Goal: Find contact information: Find contact information

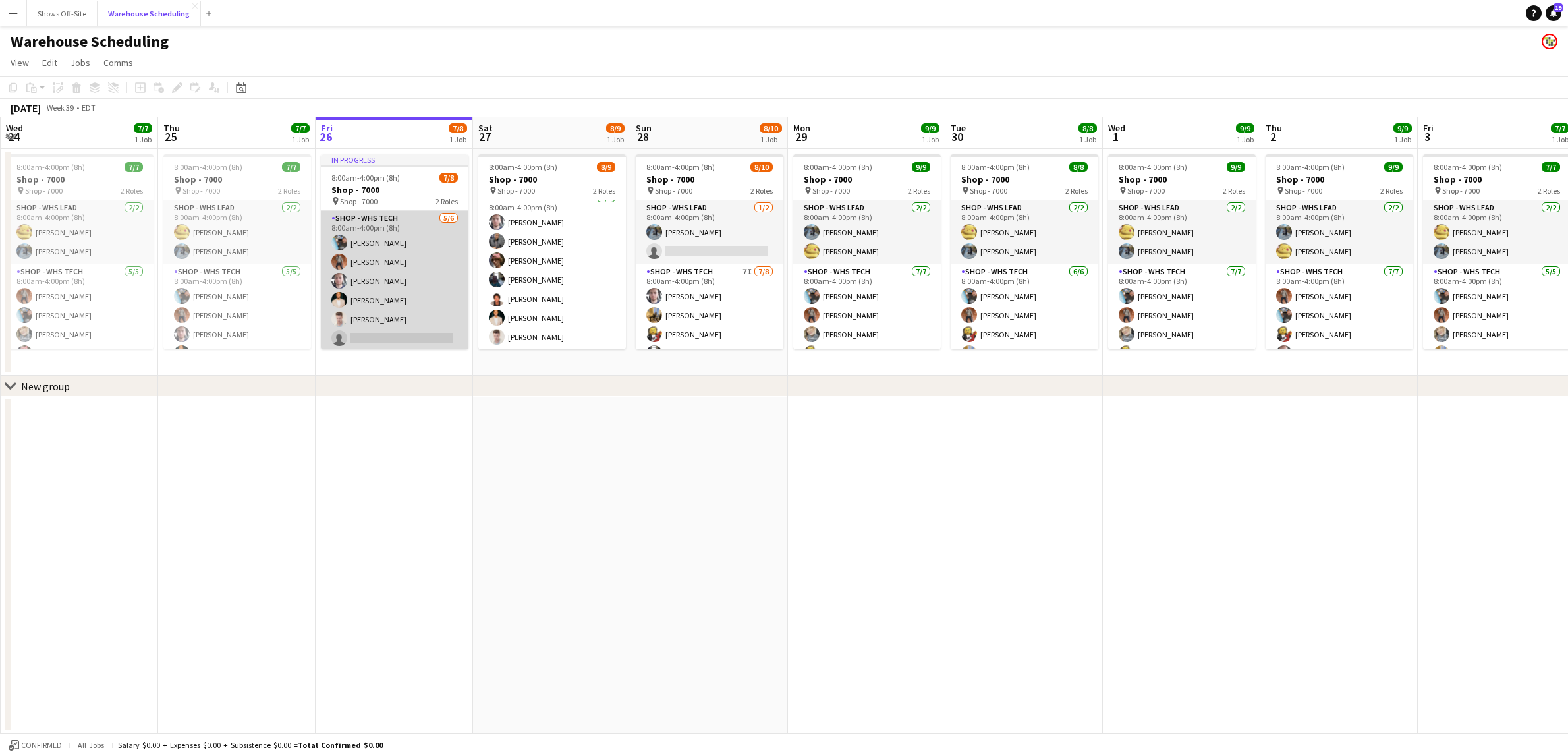
scroll to position [66, 0]
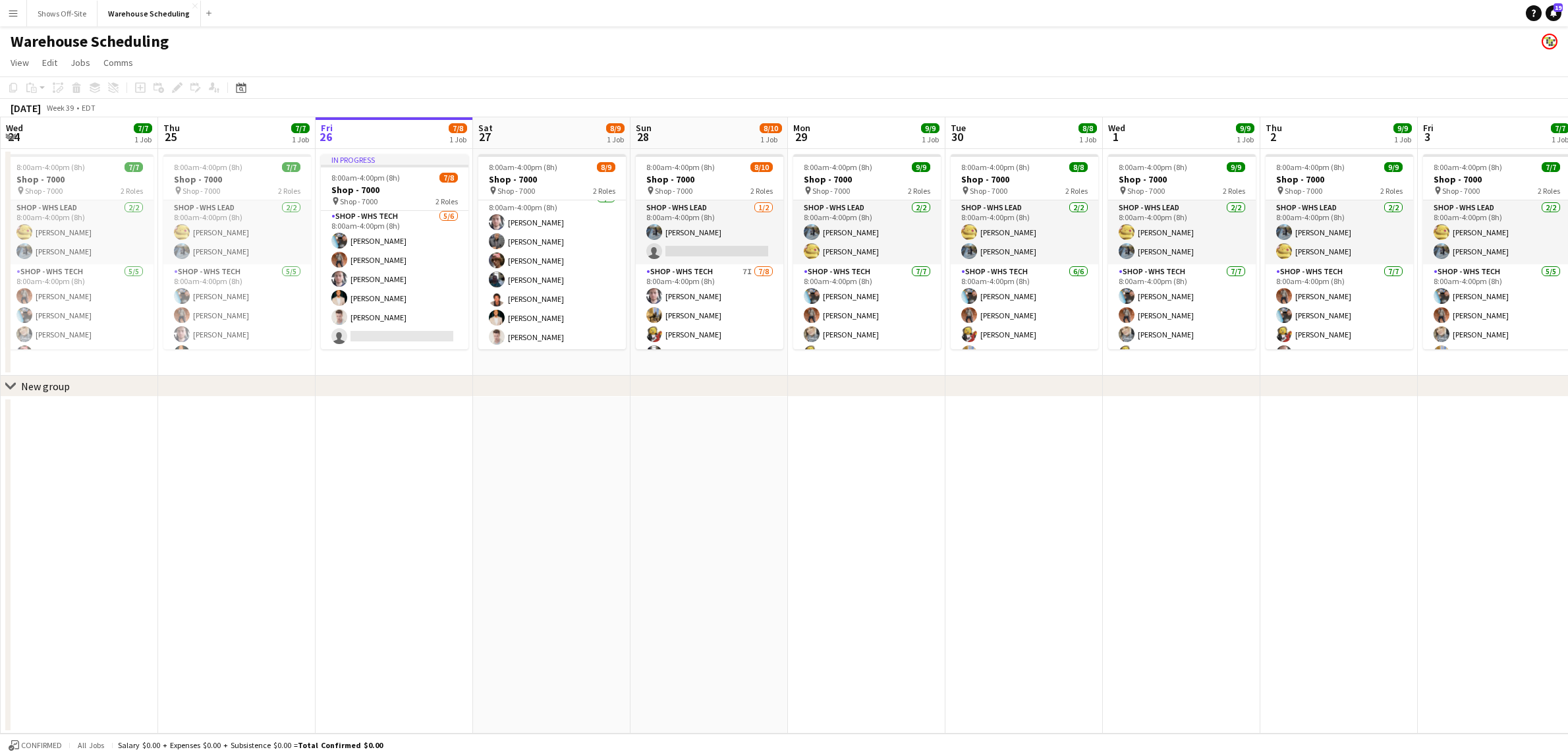
click at [389, 430] on app-date-cell at bounding box center [394, 566] width 157 height 337
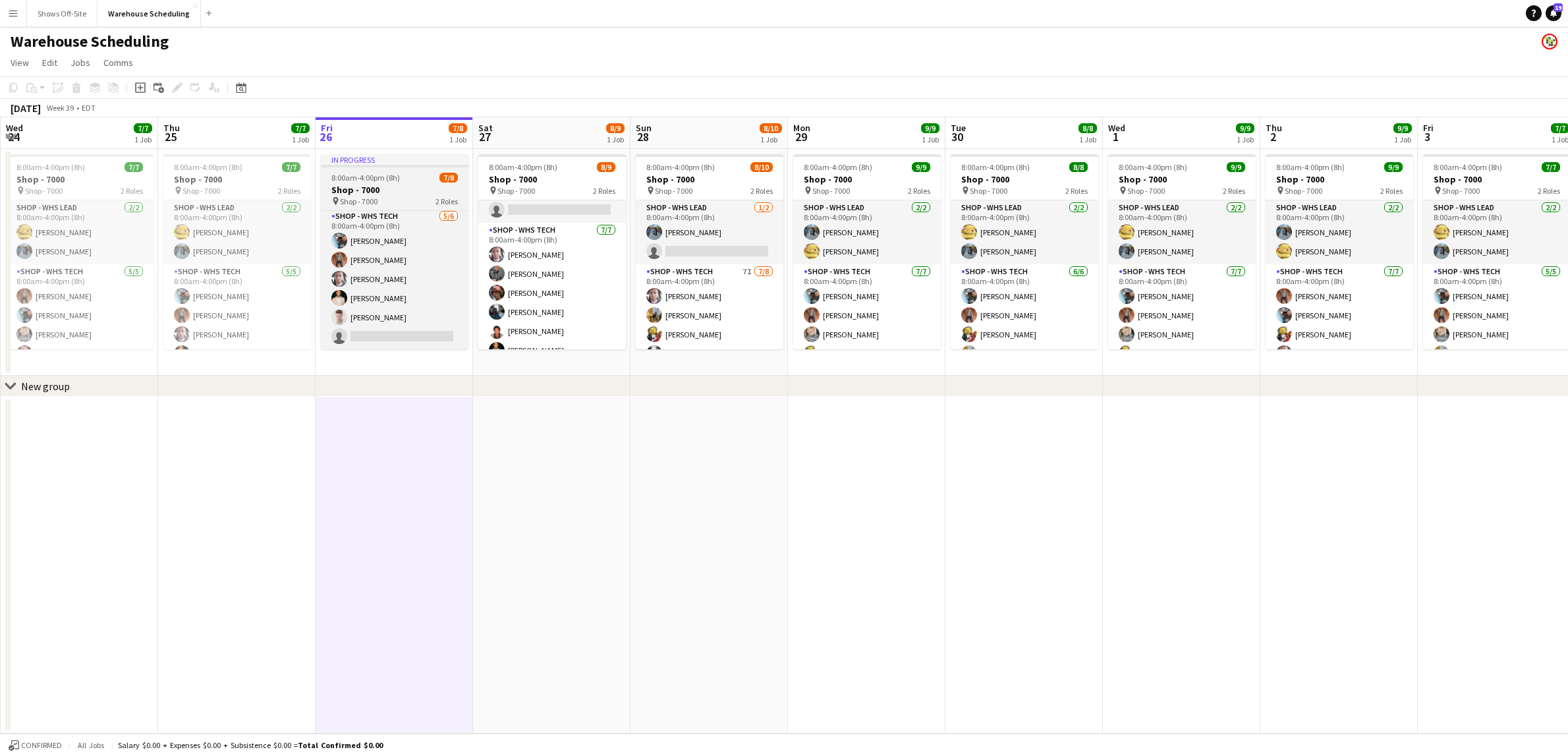
scroll to position [0, 0]
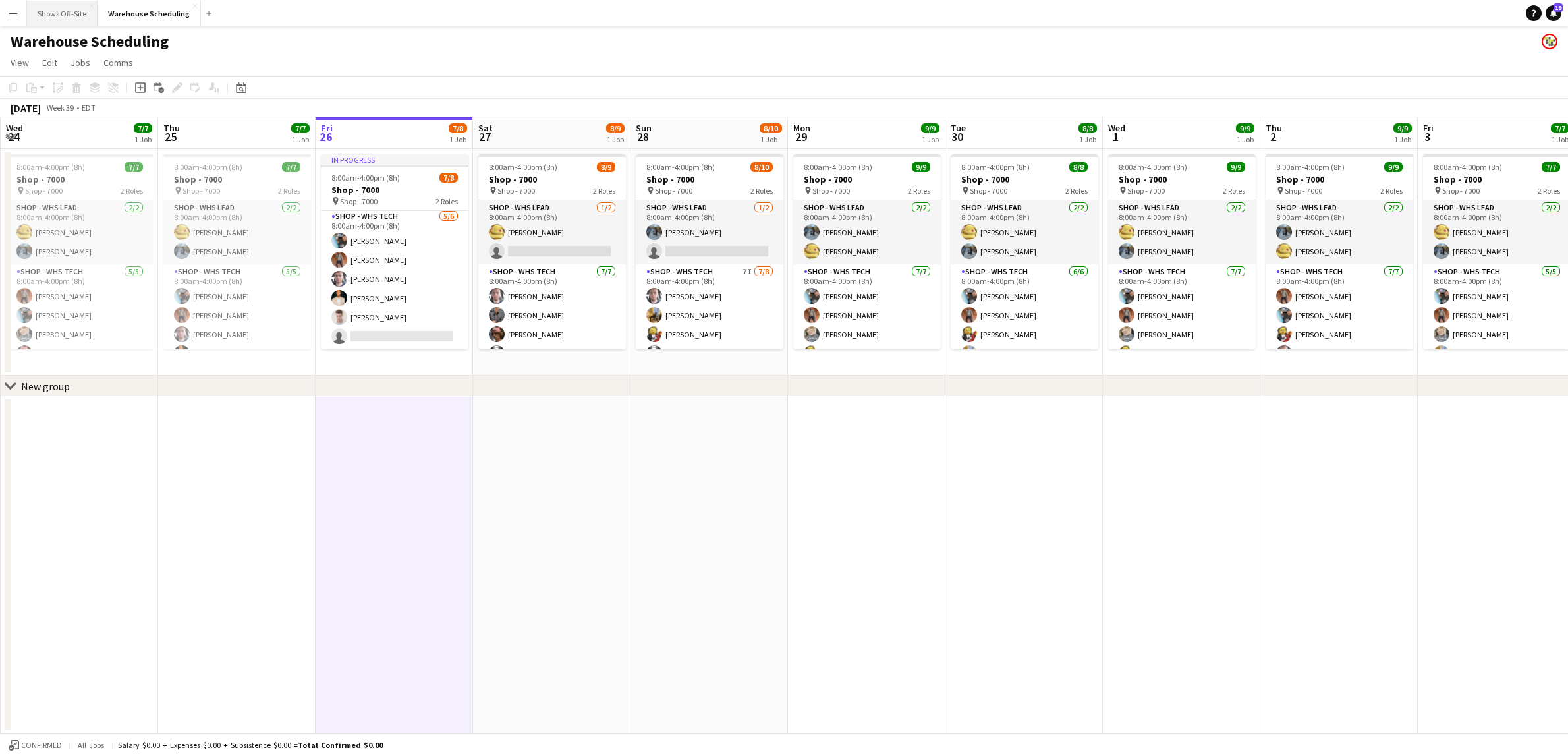
click at [52, 11] on button "Shows Off-Site Close" at bounding box center [62, 13] width 71 height 25
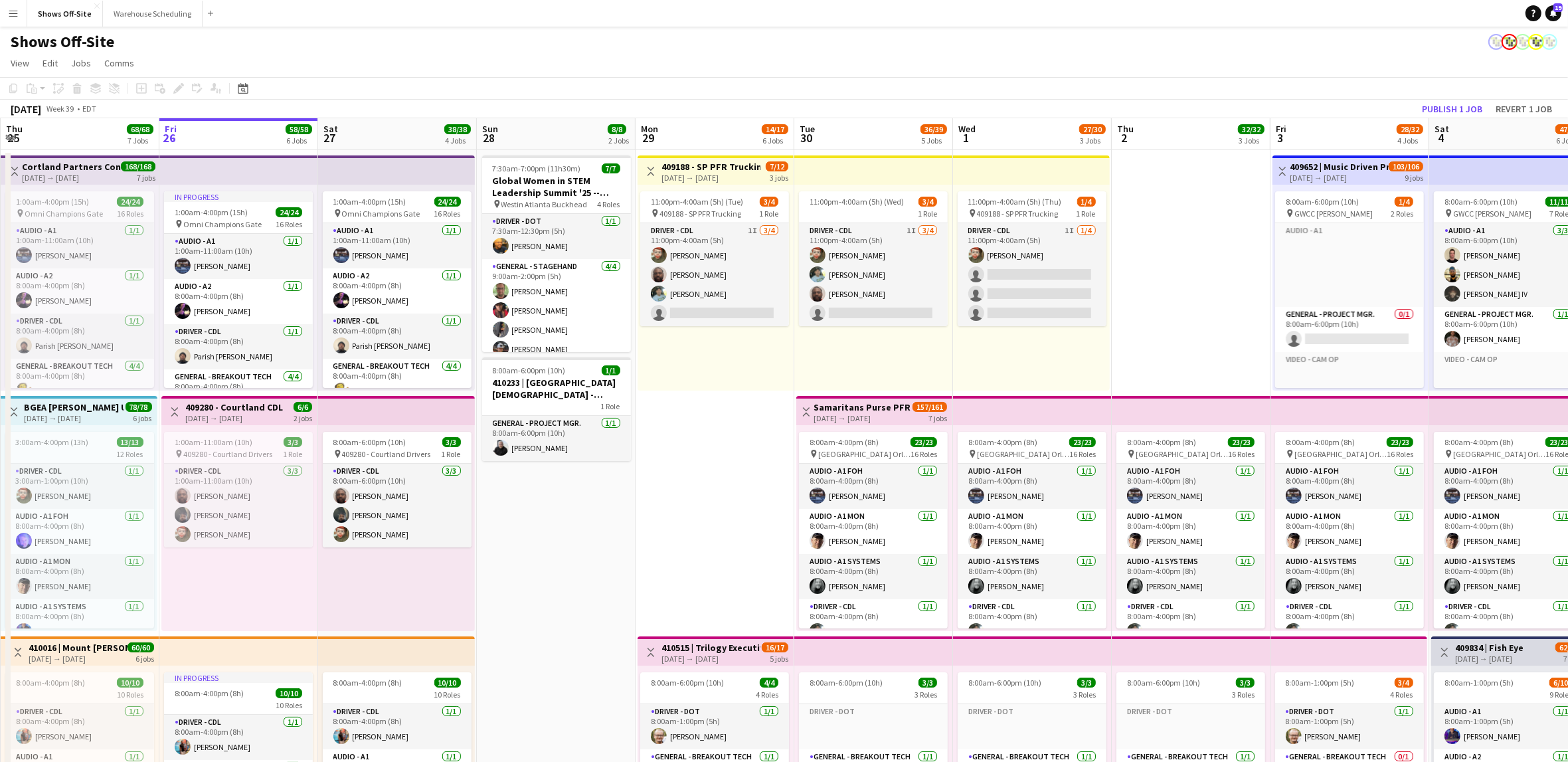
scroll to position [0, 333]
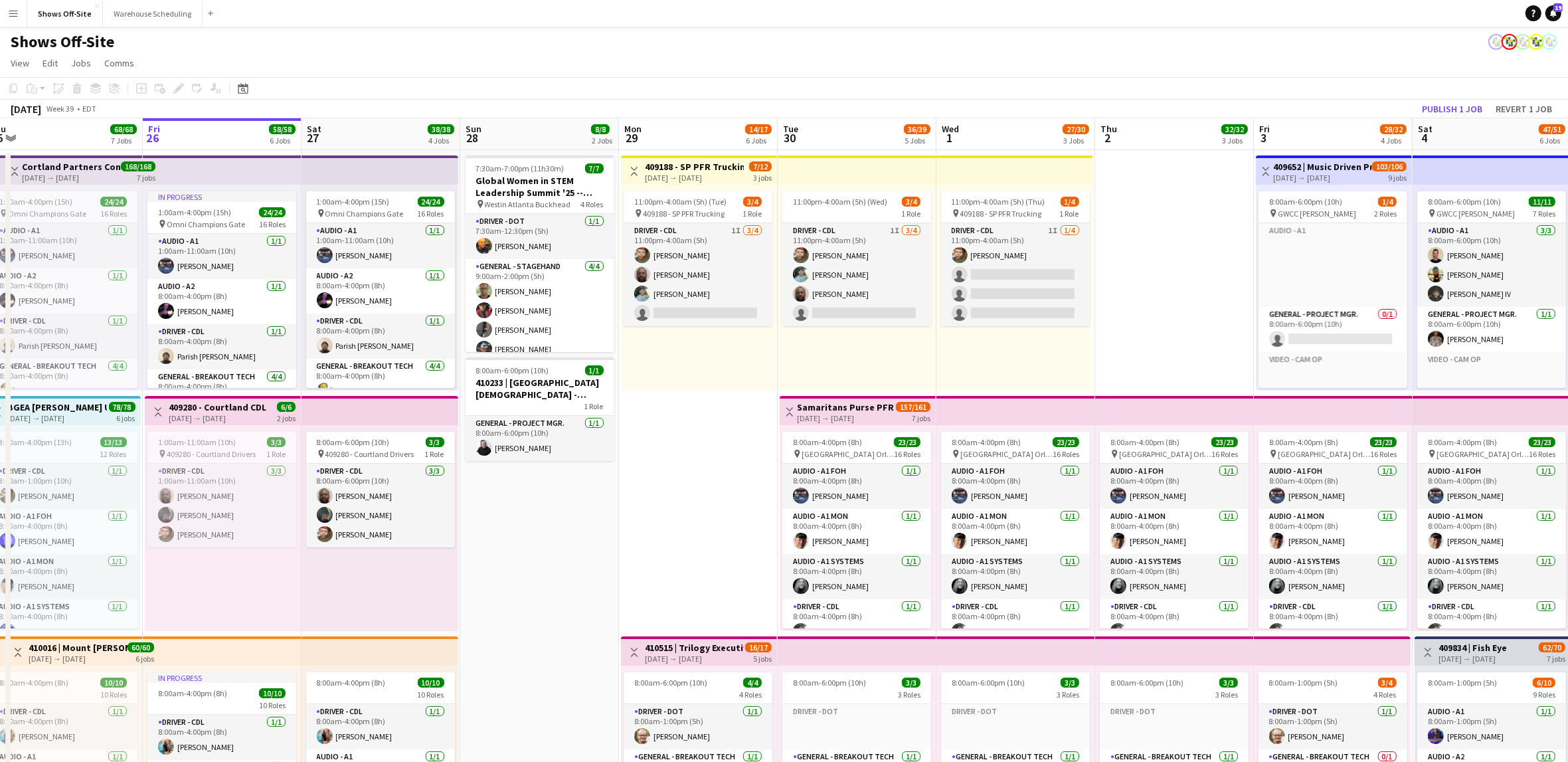
drag, startPoint x: 686, startPoint y: 473, endPoint x: 669, endPoint y: 473, distance: 17.0
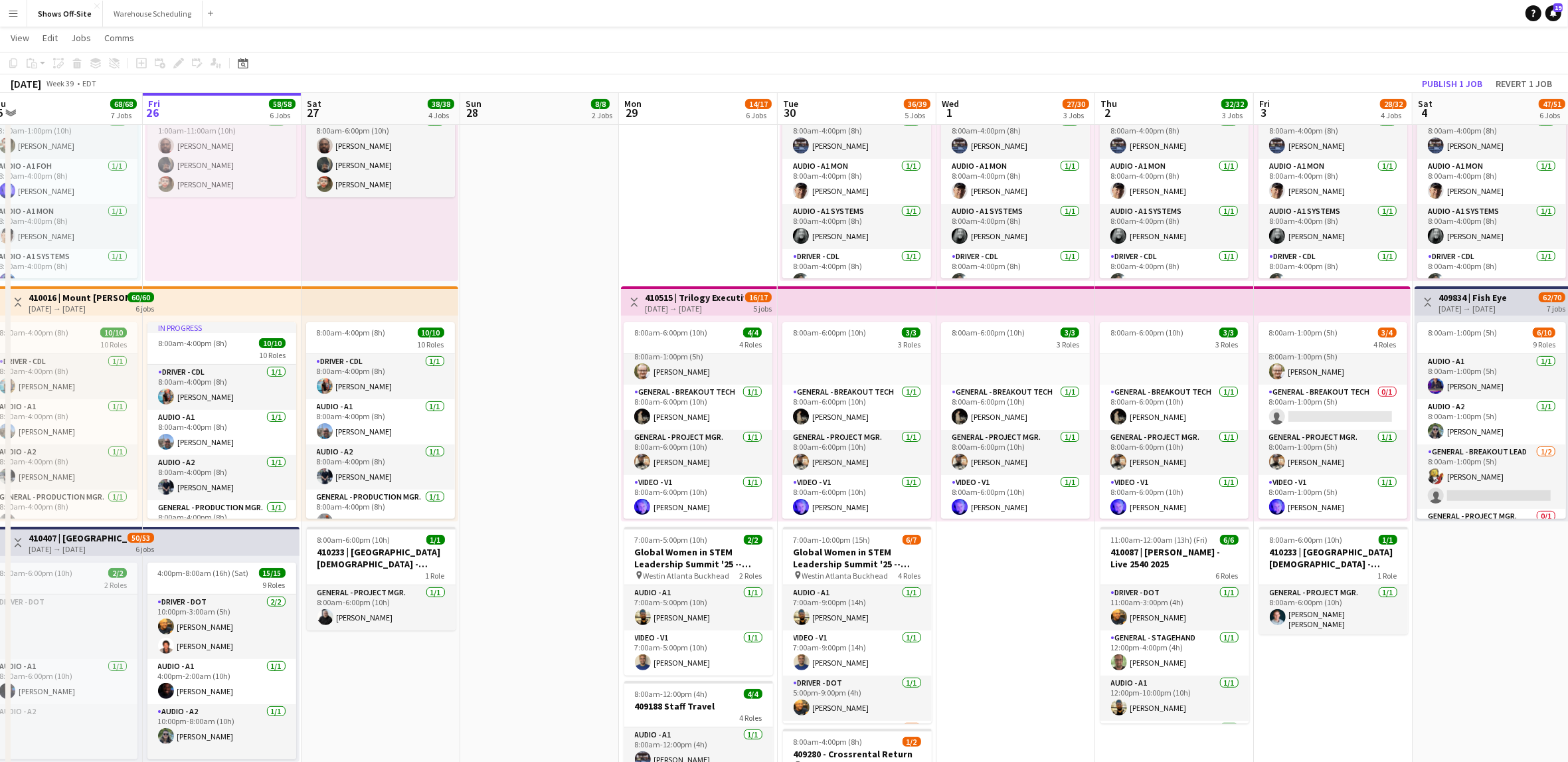
scroll to position [0, 0]
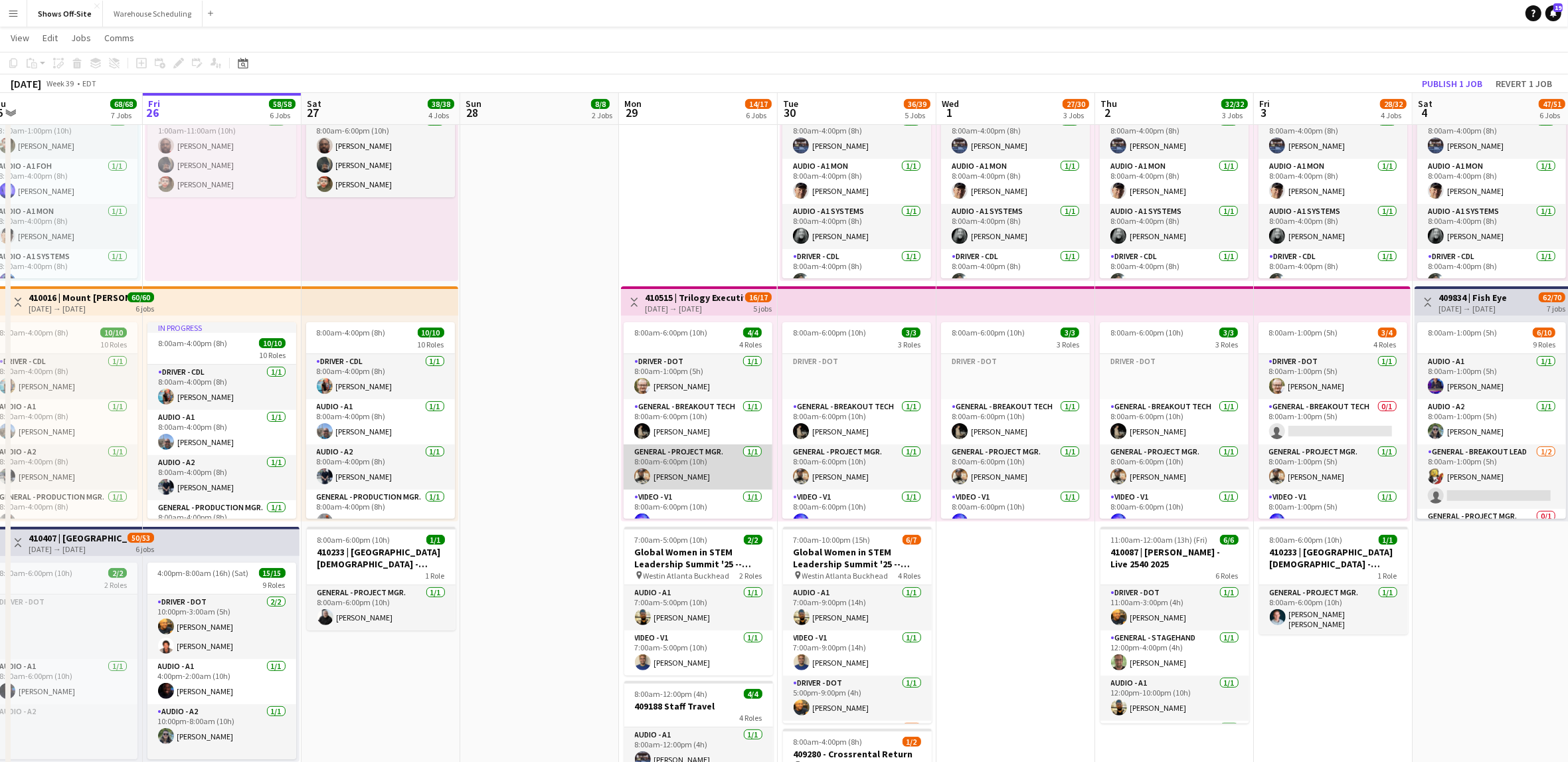
click at [698, 475] on app-card-role "General - Project Mgr. [DATE] 8:00am-6:00pm (10h) [PERSON_NAME]" at bounding box center [697, 466] width 149 height 45
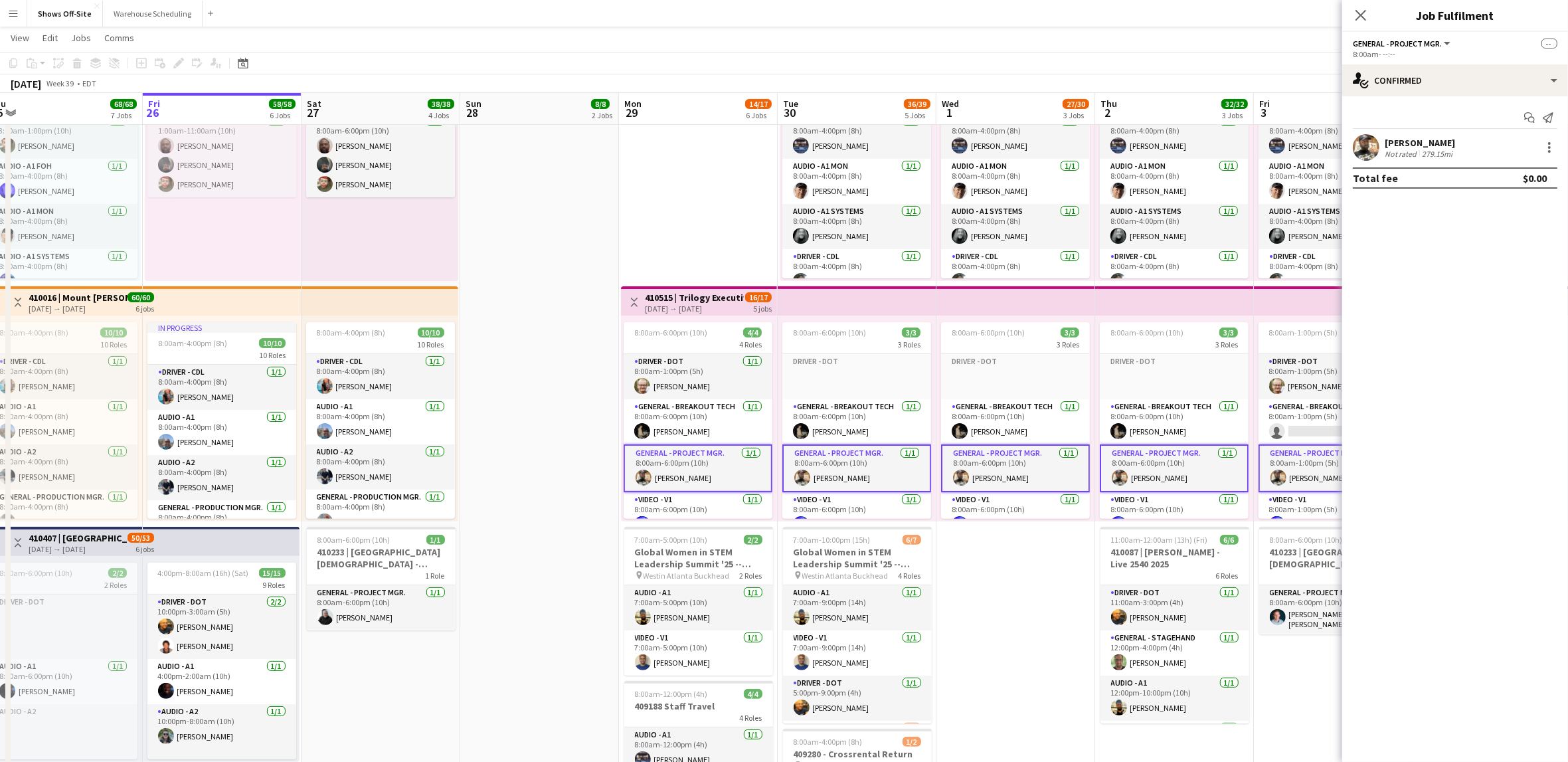
click at [1374, 148] on app-user-avatar at bounding box center [1366, 148] width 26 height 26
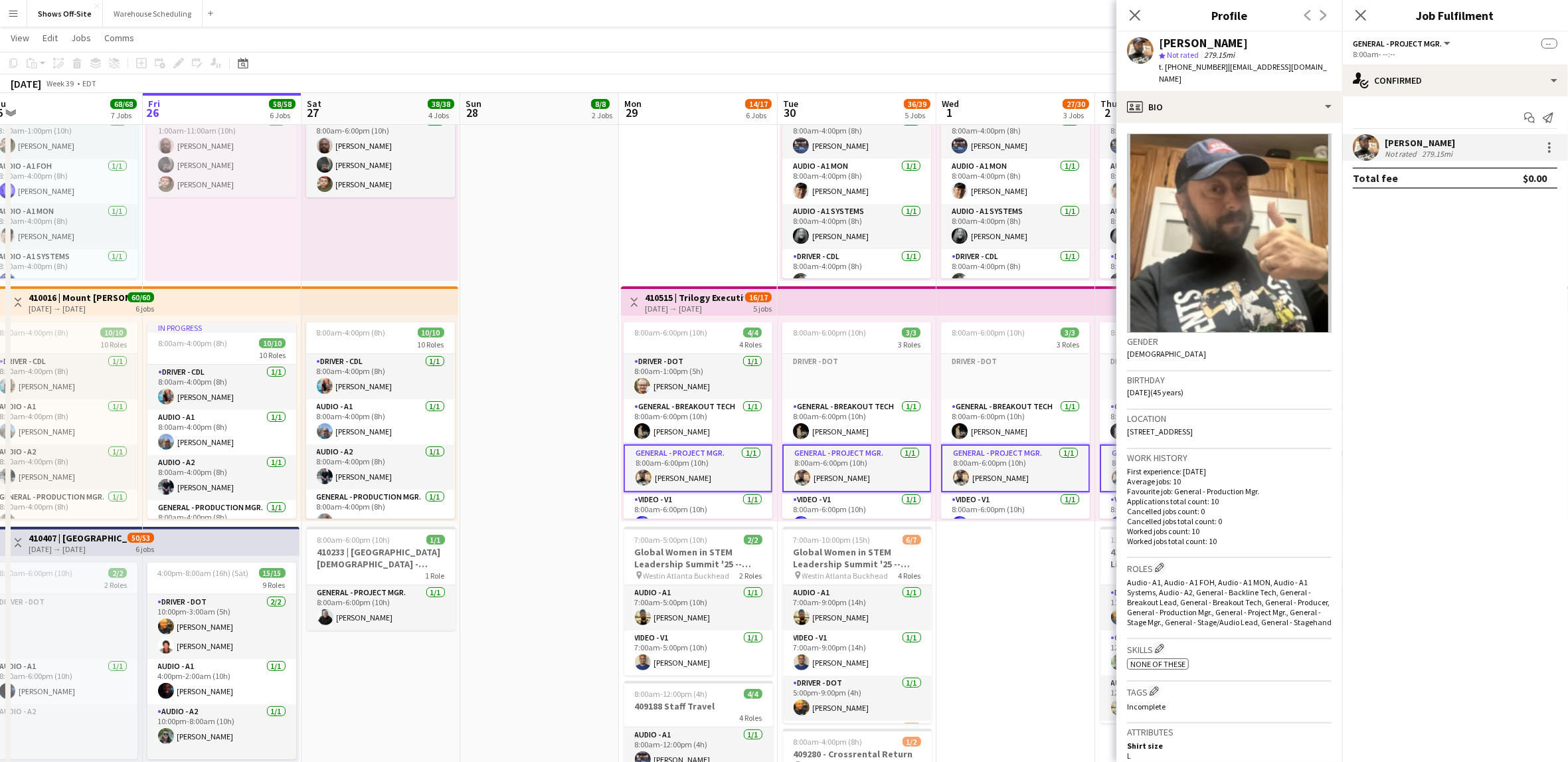
click at [1201, 70] on span "t. [PHONE_NUMBER]" at bounding box center [1193, 66] width 69 height 10
copy span "12145469918"
click at [1280, 69] on span "| [EMAIL_ADDRESS][DOMAIN_NAME]" at bounding box center [1243, 72] width 168 height 22
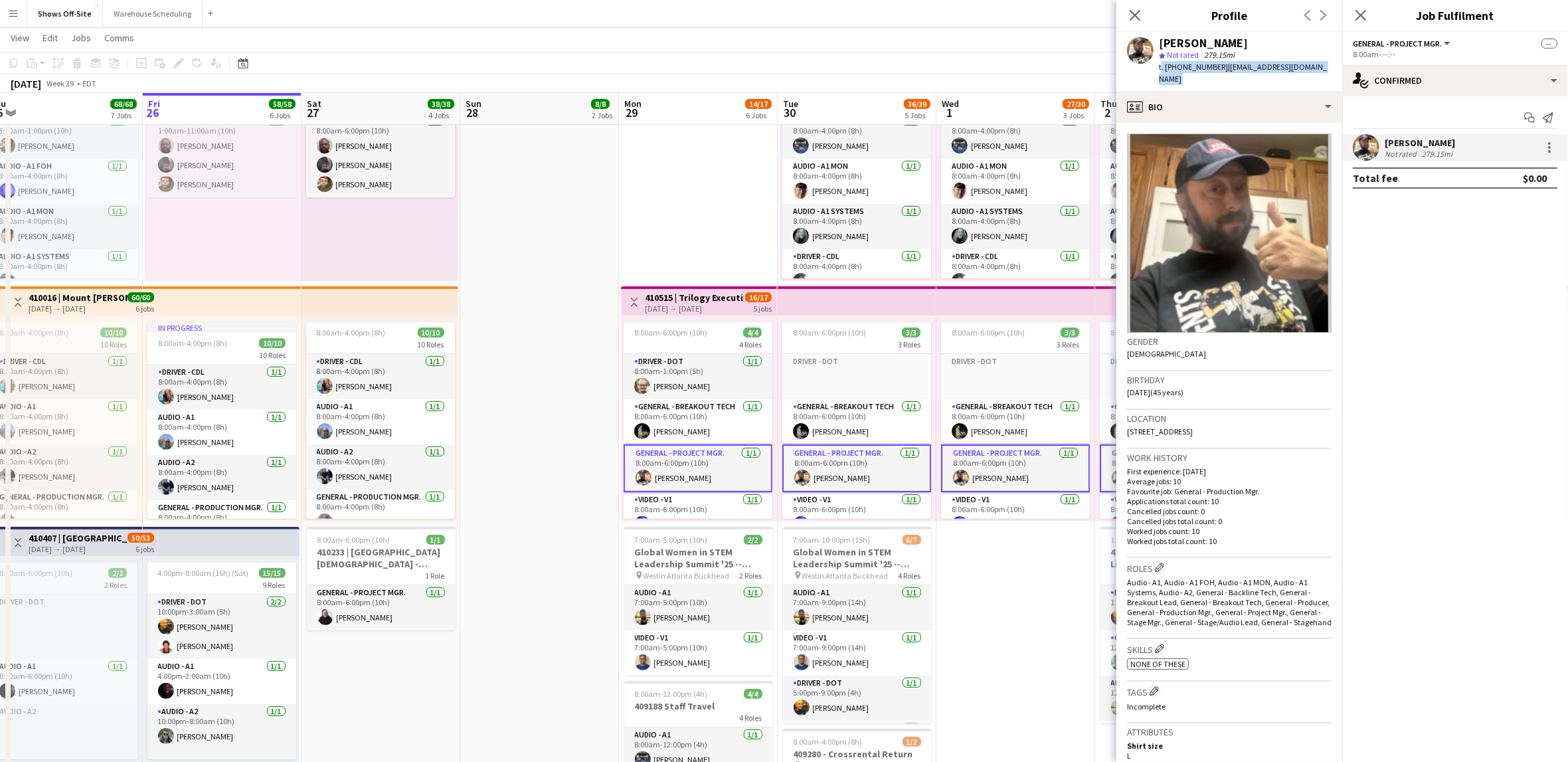
click at [1280, 69] on span "| [EMAIL_ADDRESS][DOMAIN_NAME]" at bounding box center [1243, 72] width 168 height 22
click at [1303, 71] on div "[PERSON_NAME] star Not rated 279.15mi t. [PHONE_NUMBER] | [EMAIL_ADDRESS][DOMAI…" at bounding box center [1229, 61] width 226 height 59
drag, startPoint x: 1306, startPoint y: 67, endPoint x: 1218, endPoint y: 62, distance: 88.1
click at [1218, 62] on div "[PERSON_NAME] star Not rated 279.15mi t. [PHONE_NUMBER] | [EMAIL_ADDRESS][DOMAI…" at bounding box center [1229, 61] width 226 height 59
copy span "[EMAIL_ADDRESS][DOMAIN_NAME]"
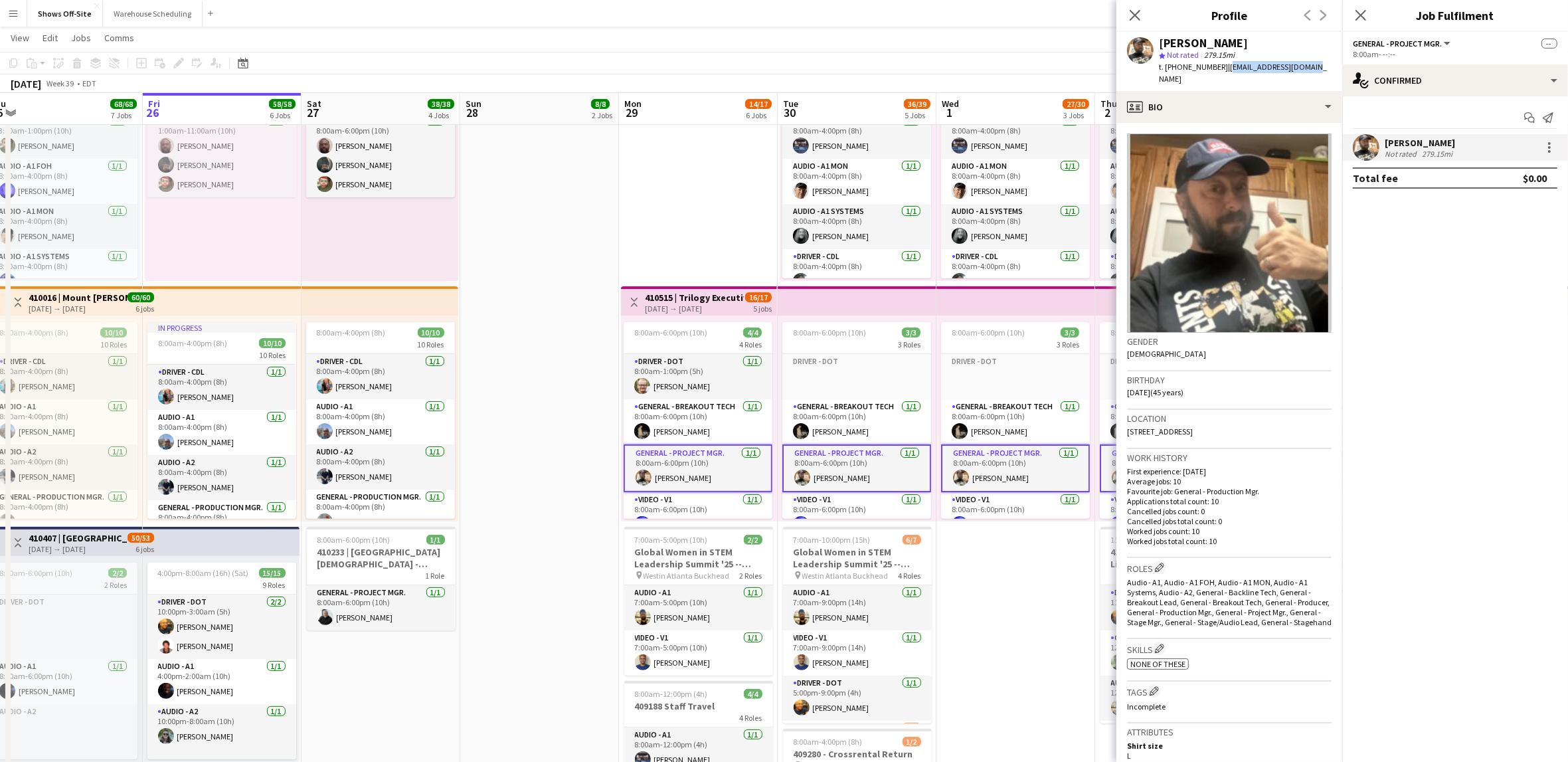
click at [536, 306] on app-date-cell "7:30am-7:00pm (11h30m) 7/7 Global Women in STEM Leadership Summit '25 -- 409423…" at bounding box center [539, 674] width 158 height 1747
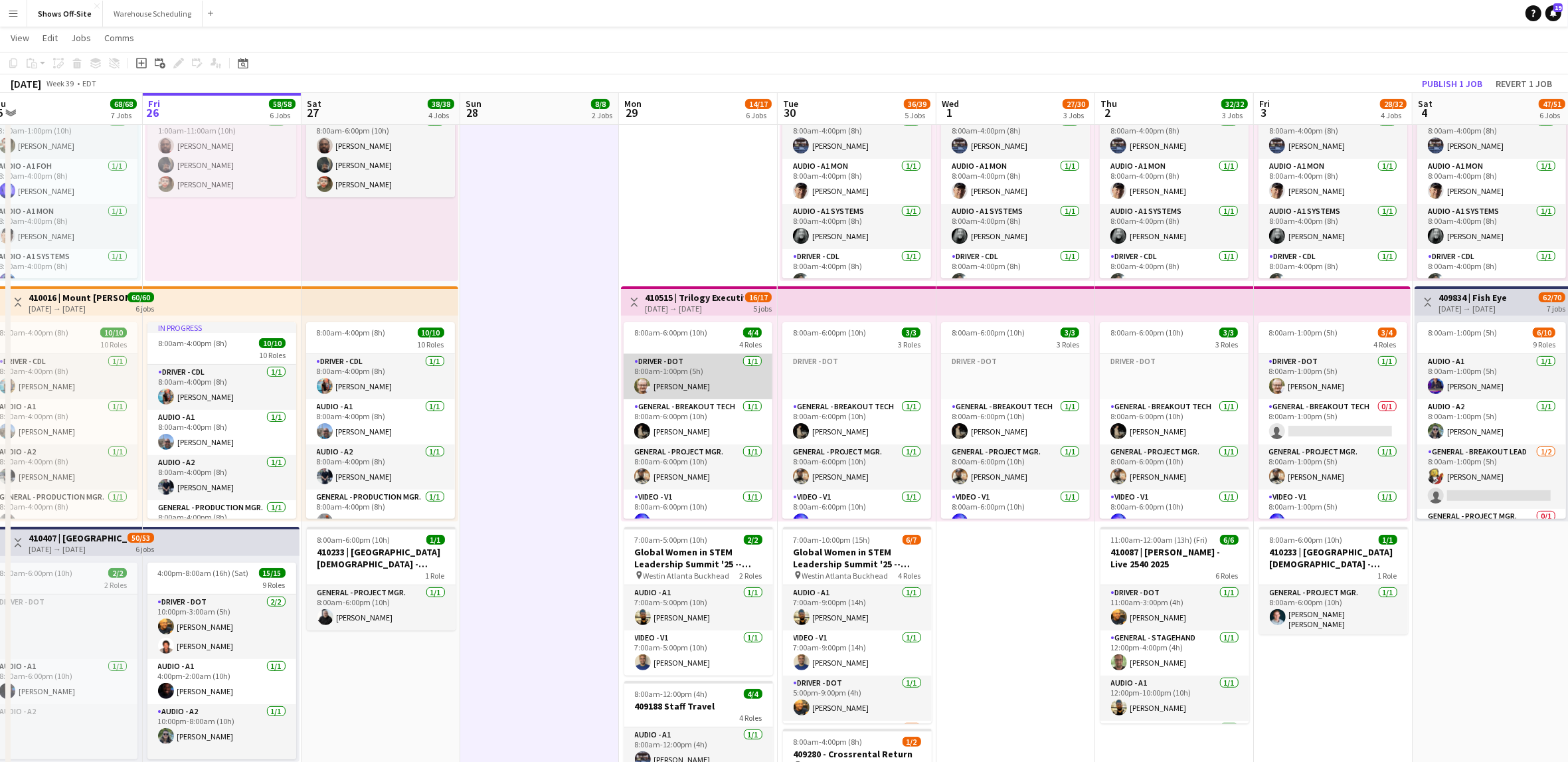
click at [696, 383] on app-card-role "Driver - DOT [DATE] 8:00am-1:00pm (5h) [PERSON_NAME]" at bounding box center [697, 377] width 149 height 45
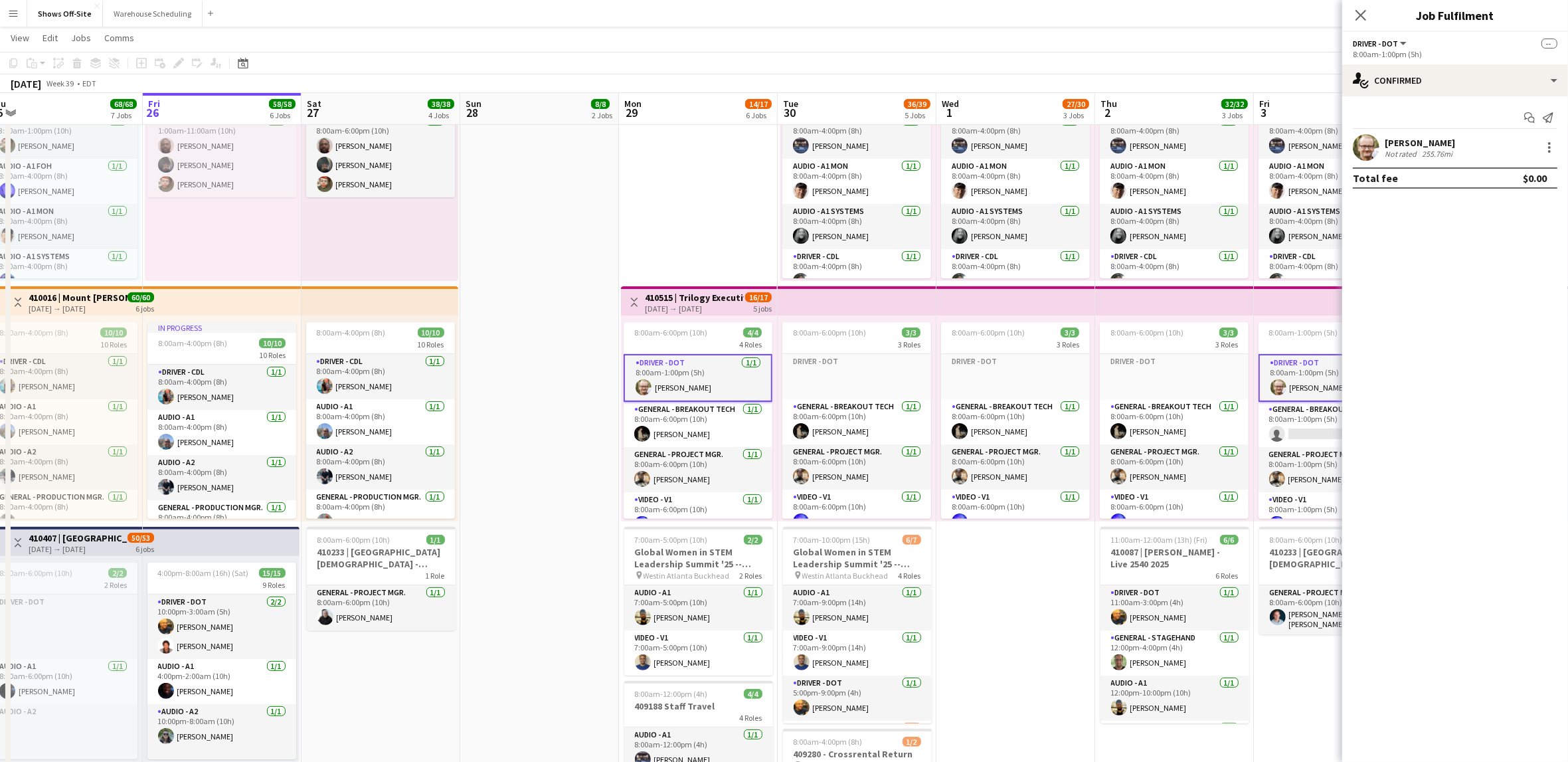
click at [1433, 153] on div "255.76mi" at bounding box center [1437, 153] width 36 height 10
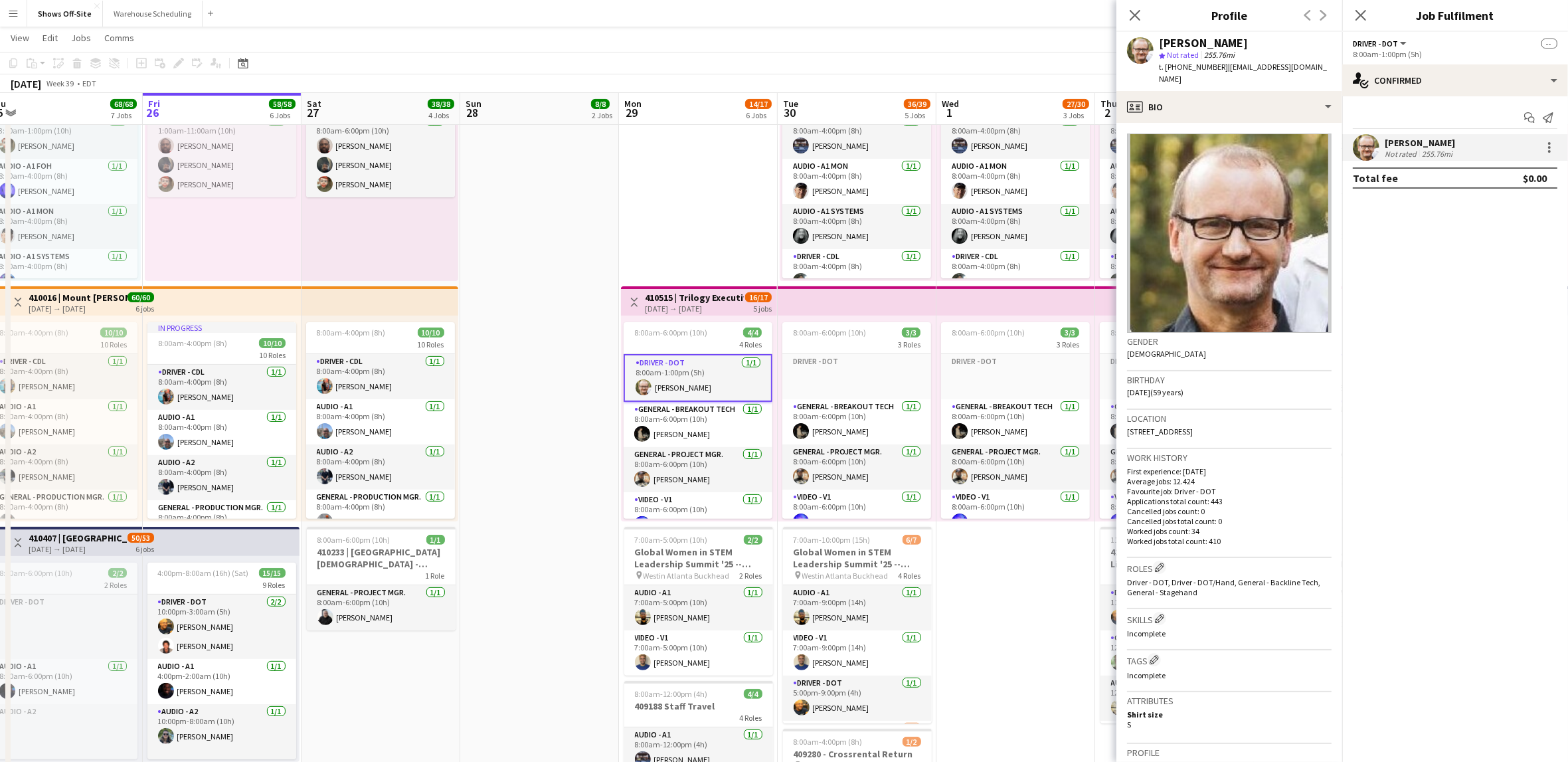
click at [1434, 216] on mat-expansion-panel "check Confirmed Start chat Send notification [PERSON_NAME] Not rated 255.76mi T…" at bounding box center [1455, 429] width 226 height 666
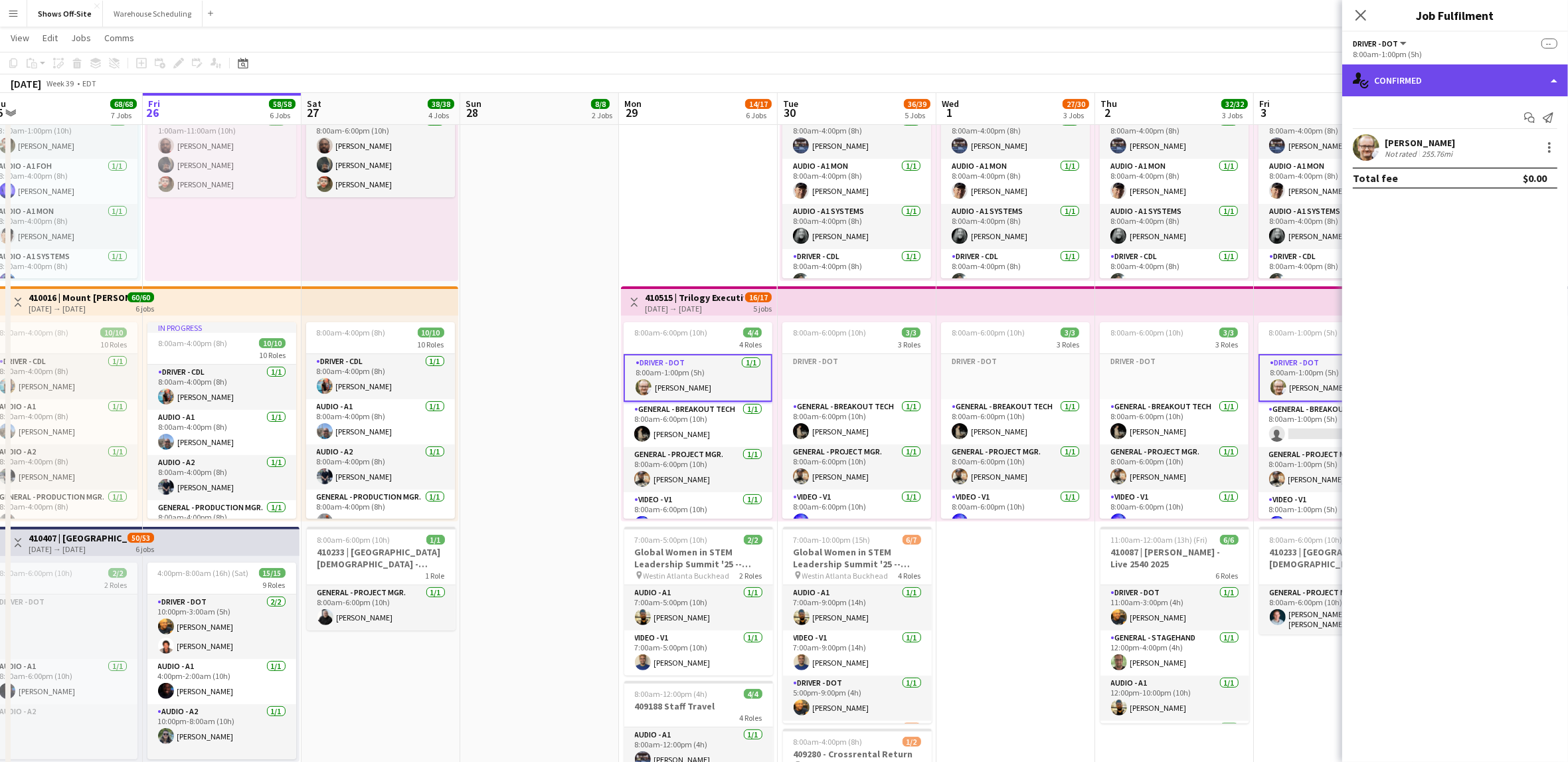
click at [1372, 77] on div "single-neutral-actions-check-2 Confirmed" at bounding box center [1455, 80] width 226 height 32
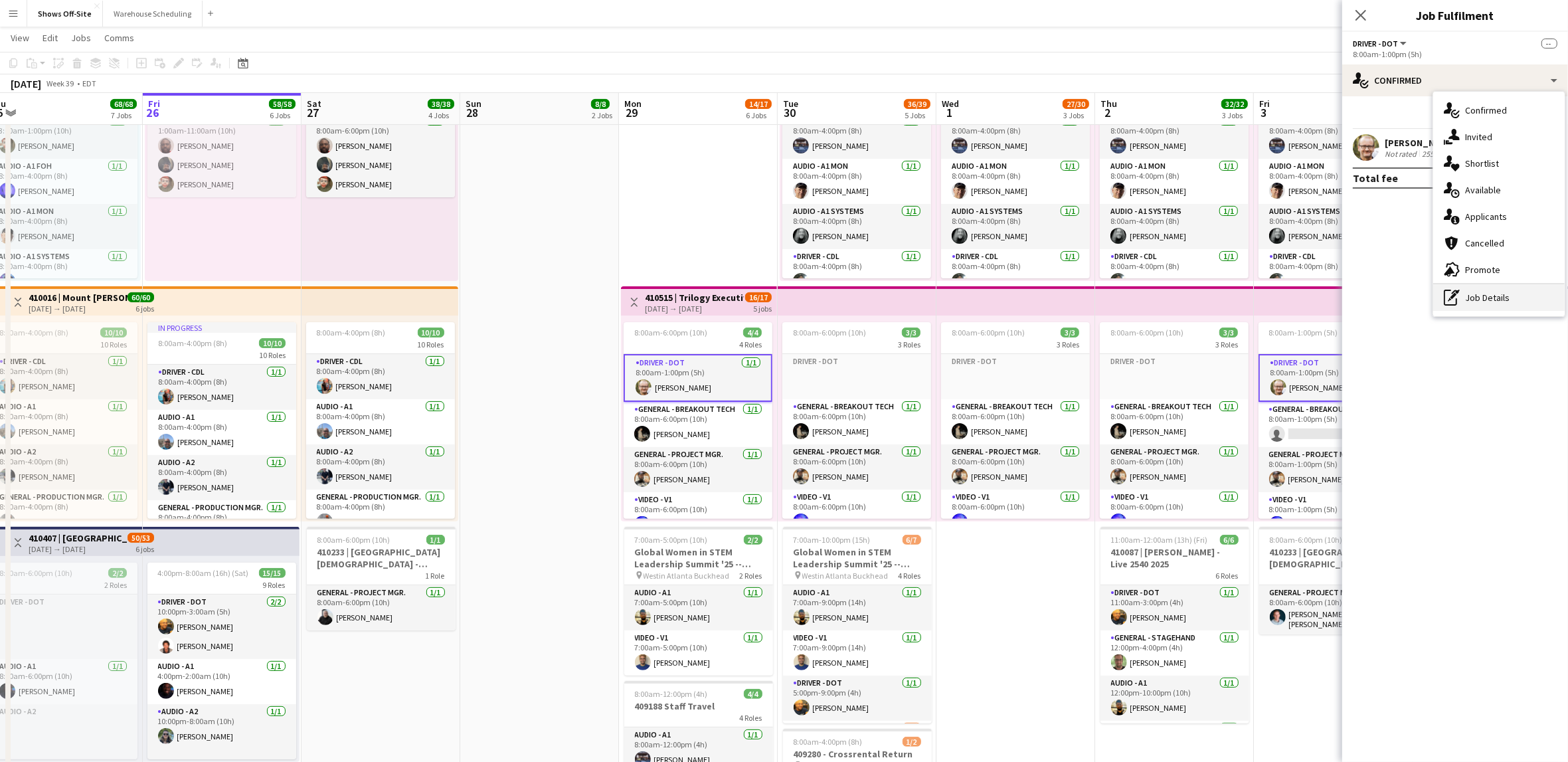
click at [1497, 295] on div "pen-write Job Details" at bounding box center [1499, 297] width 132 height 26
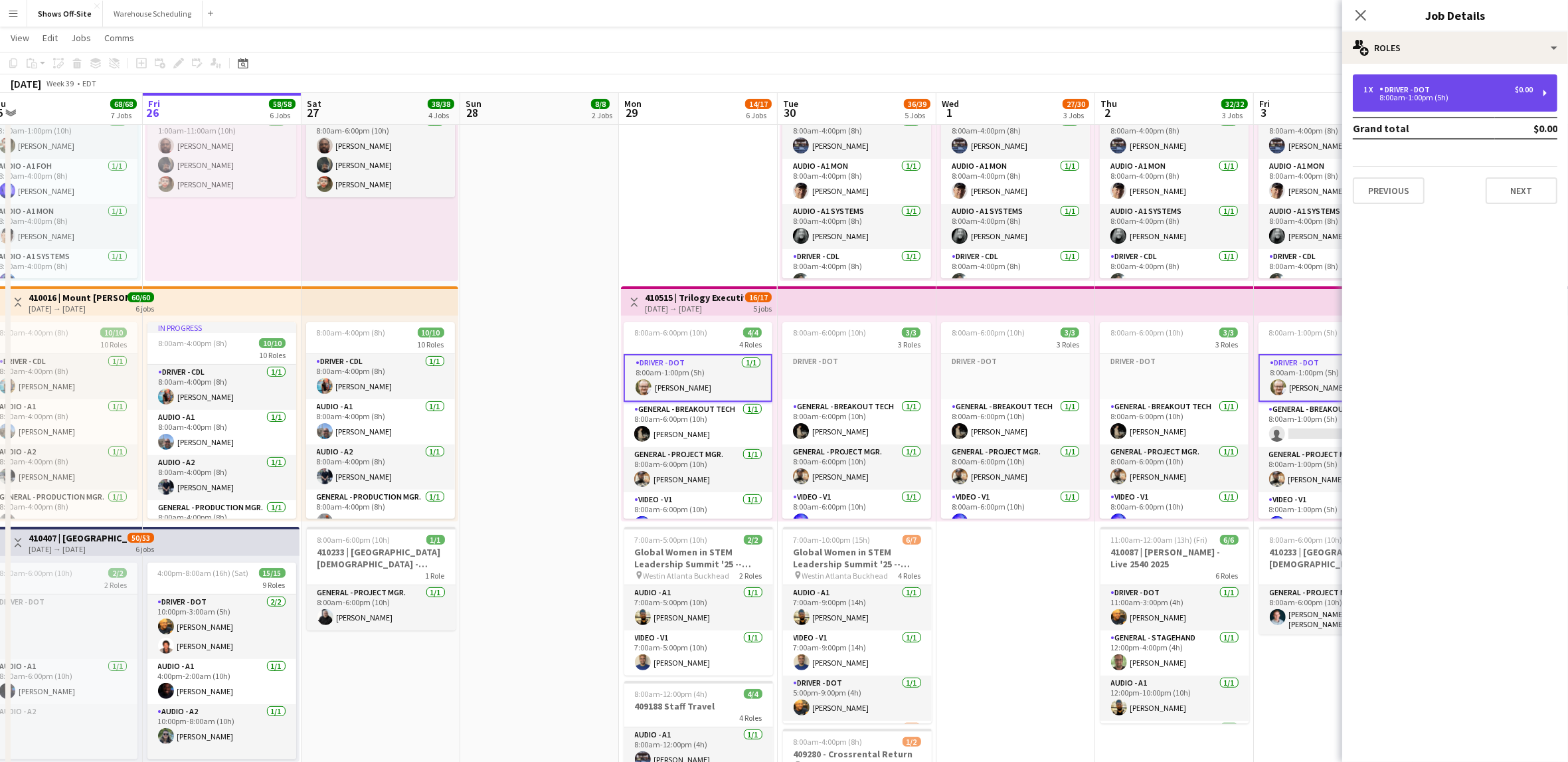
click at [1405, 98] on div "8:00am-1:00pm (5h)" at bounding box center [1448, 98] width 170 height 7
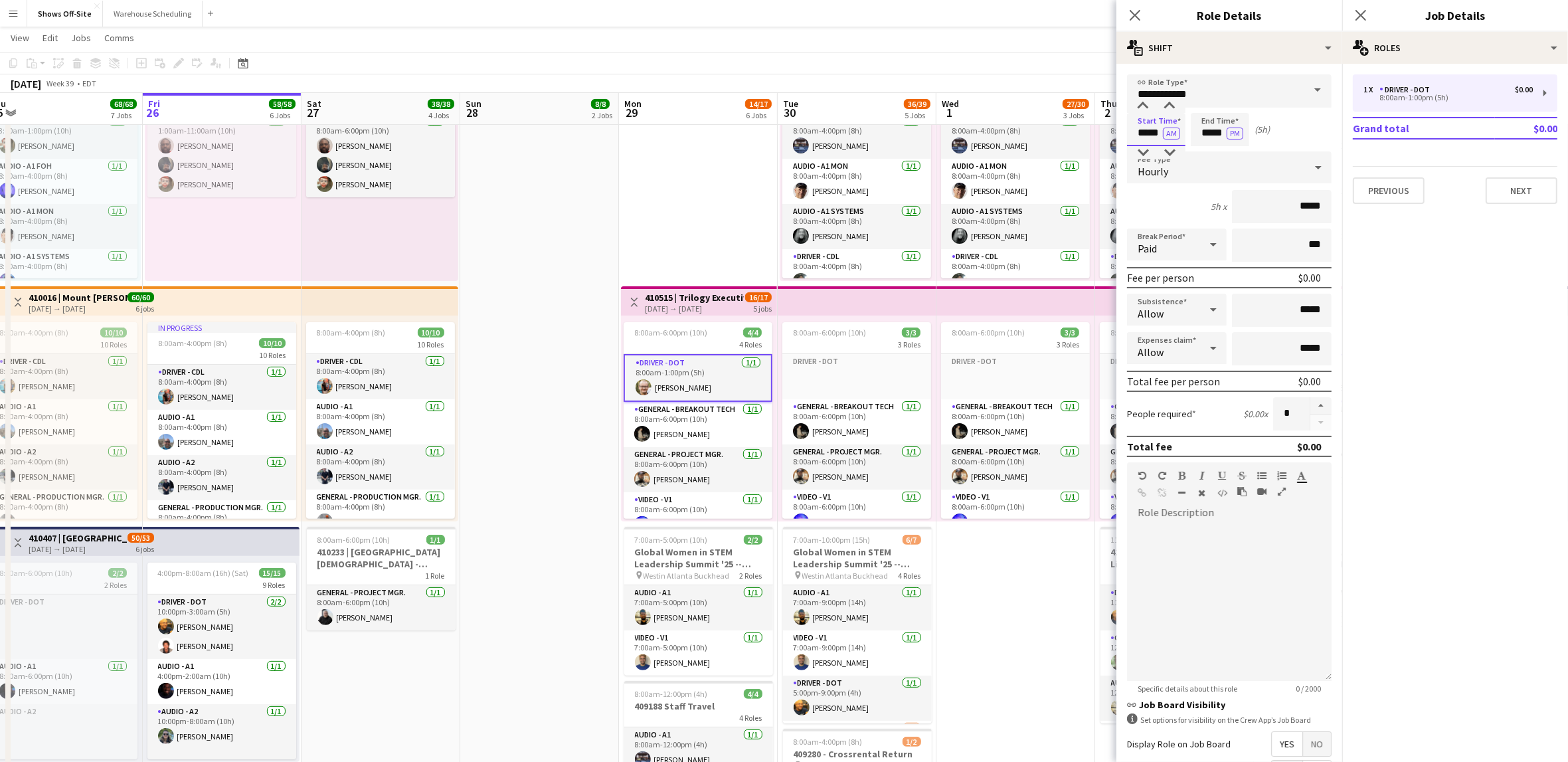
click at [1163, 127] on input "*****" at bounding box center [1156, 129] width 58 height 33
type input "*****"
click at [1144, 151] on div at bounding box center [1143, 152] width 26 height 13
click at [1212, 116] on input "*****" at bounding box center [1220, 129] width 58 height 33
click at [1208, 105] on div at bounding box center [1207, 106] width 26 height 13
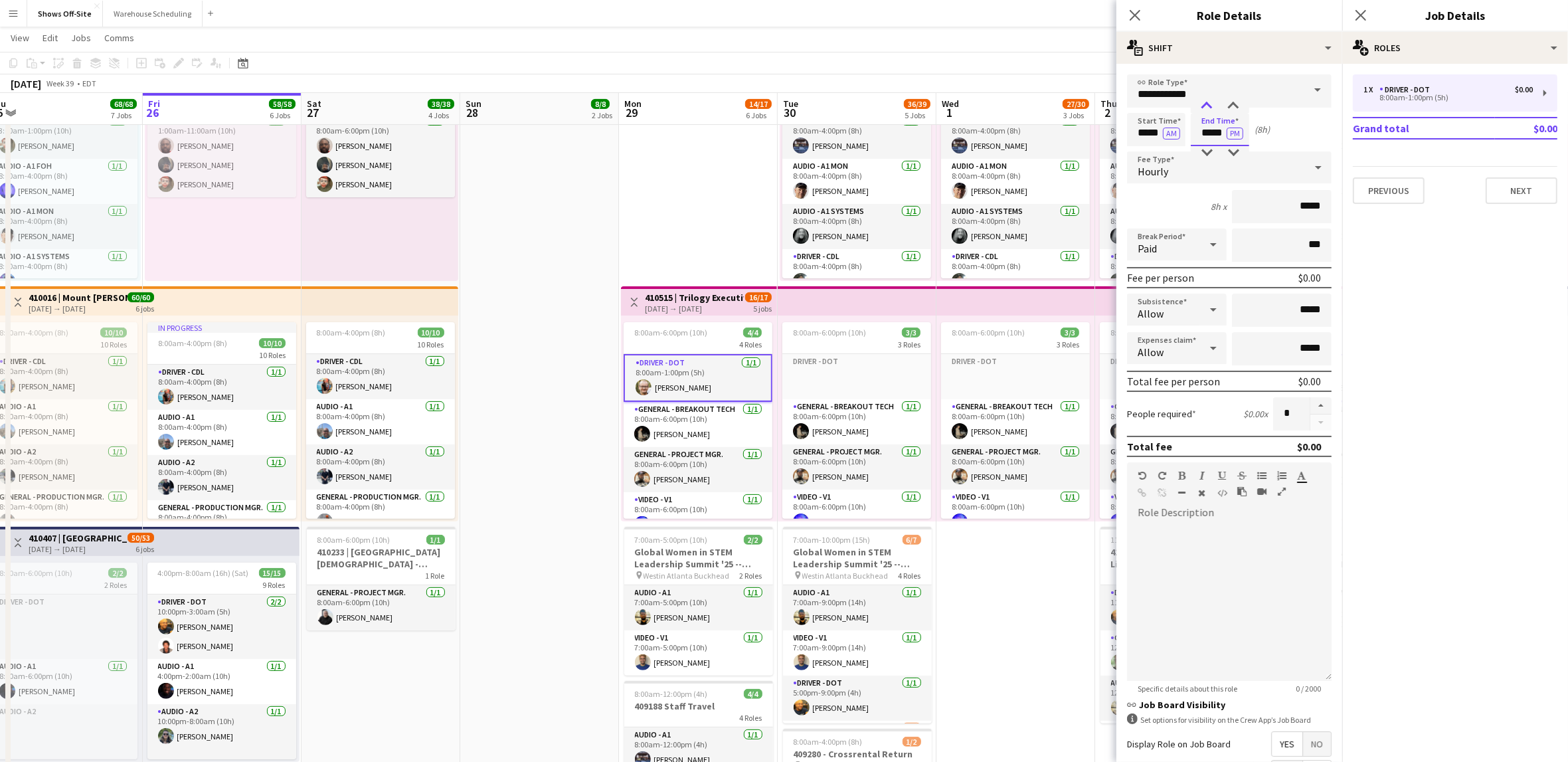
type input "*****"
click at [1208, 105] on div at bounding box center [1207, 106] width 26 height 13
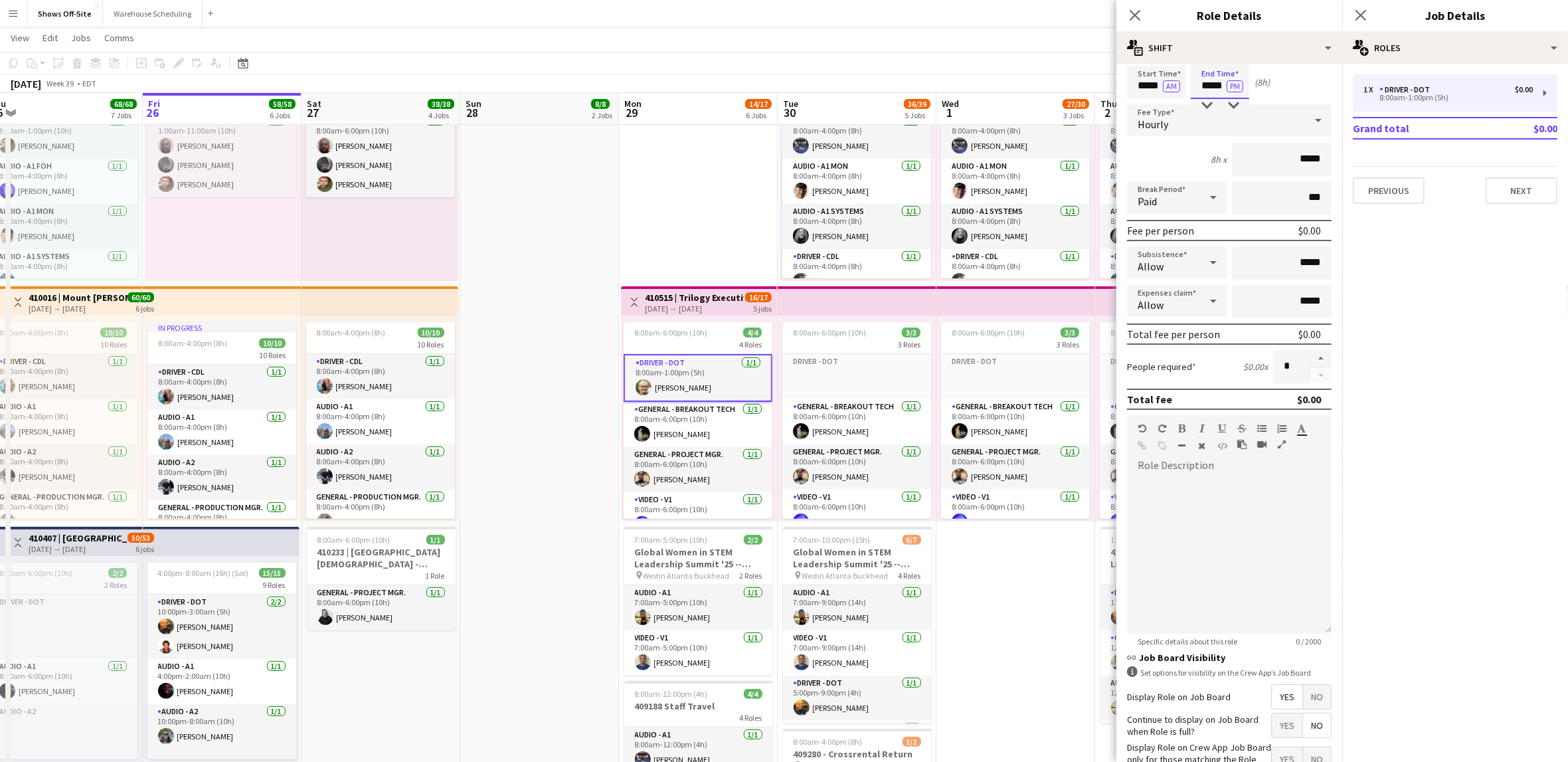
scroll to position [146, 0]
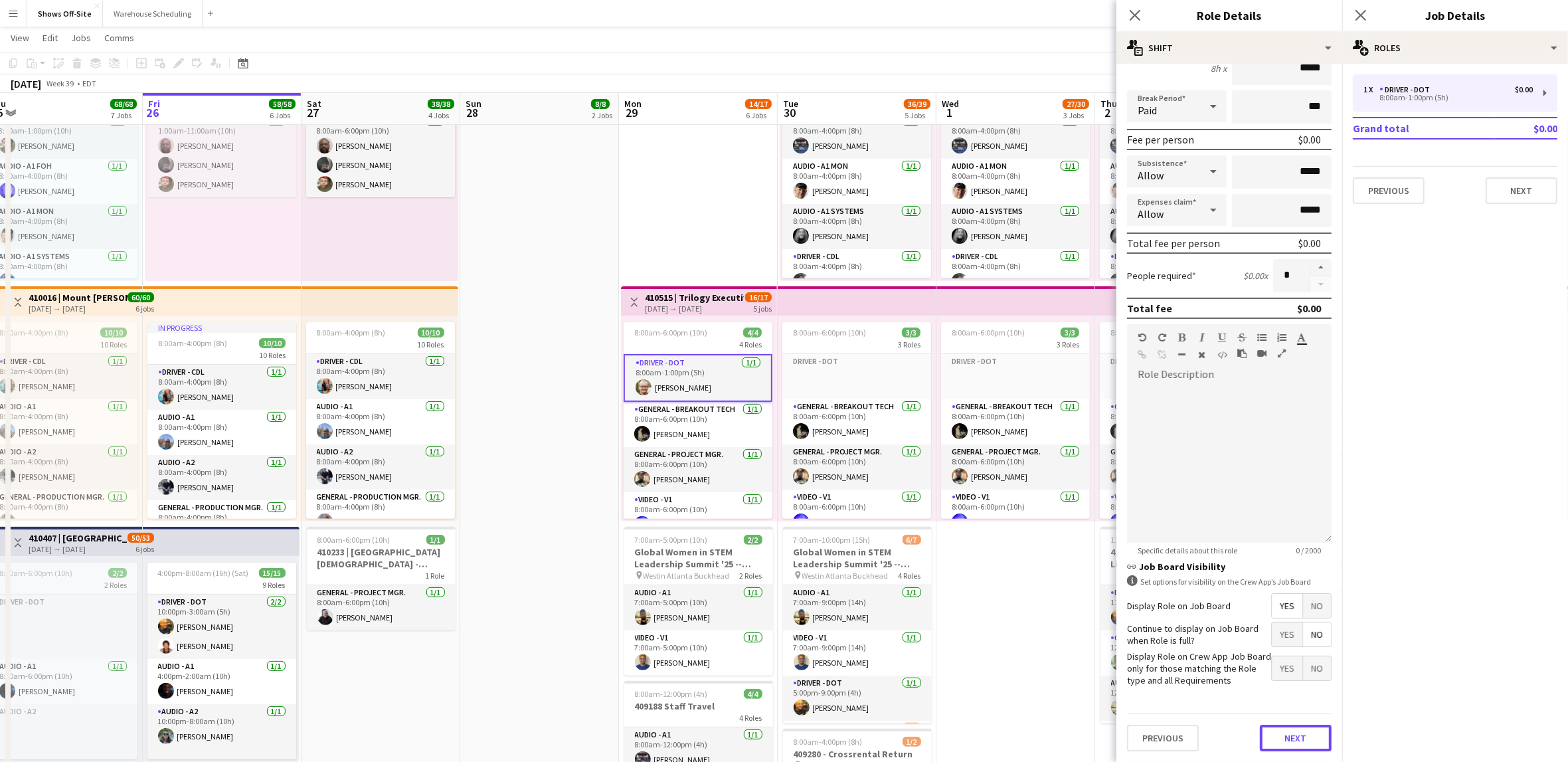
click at [1260, 742] on button "Next" at bounding box center [1296, 738] width 72 height 26
click at [1260, 761] on mat-expansion-panel "medal-empty Requirements Add requirements Previous Next" at bounding box center [1229, 762] width 226 height 0
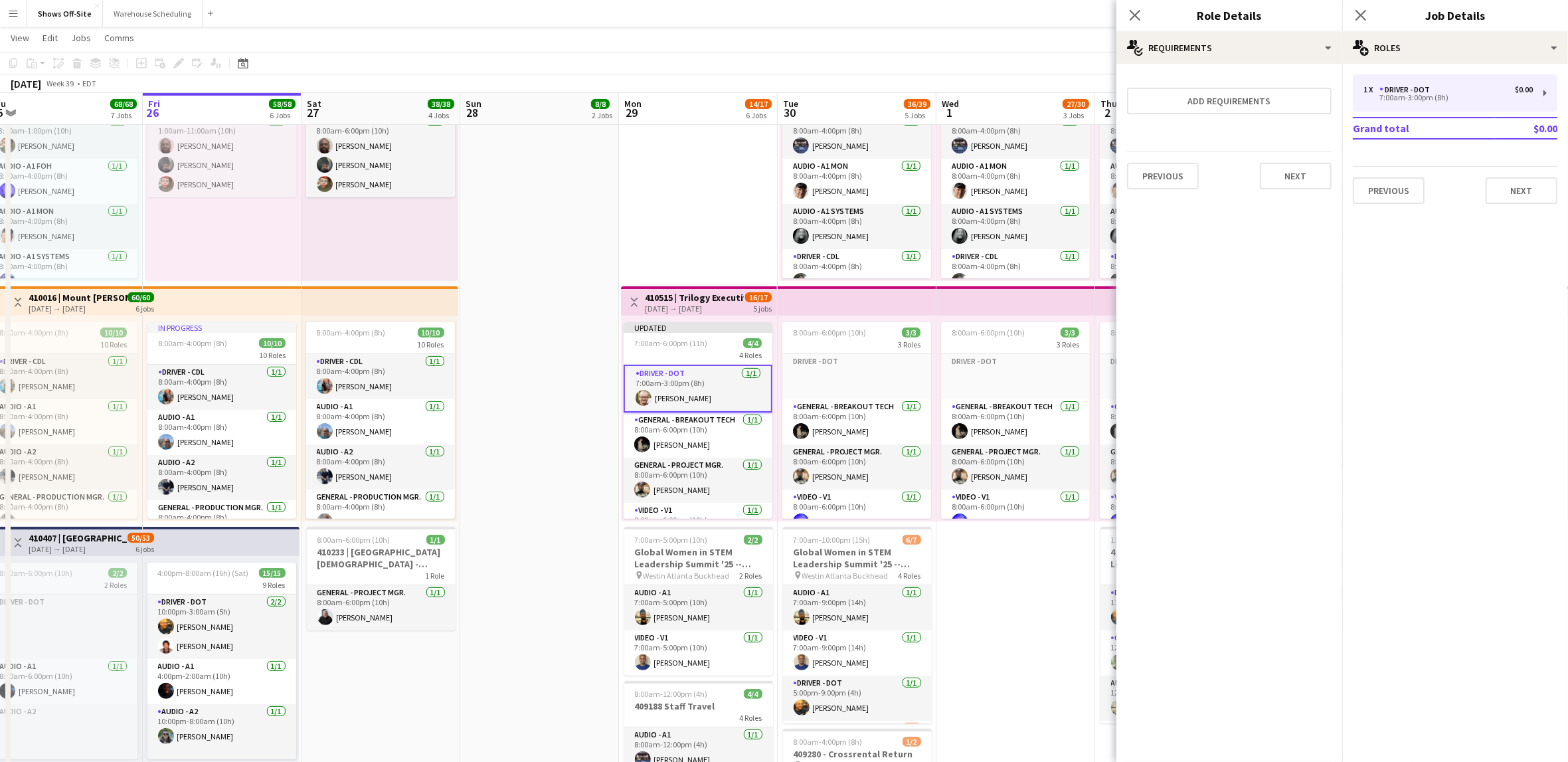
scroll to position [0, 0]
click at [590, 241] on app-date-cell "7:30am-7:00pm (11h30m) 7/7 Global Women in STEM Leadership Summit '25 -- 409423…" at bounding box center [539, 674] width 158 height 1747
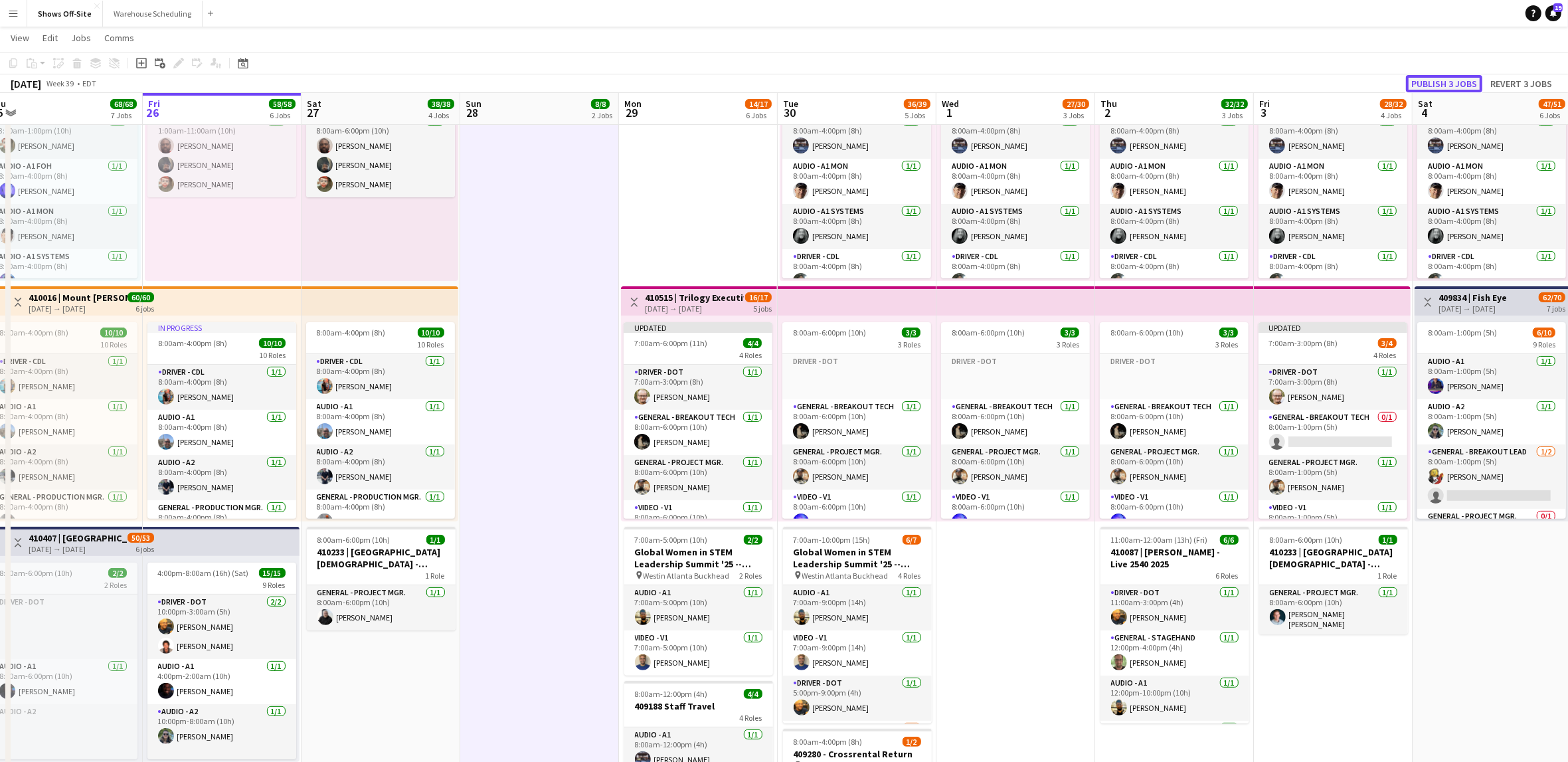
click at [1454, 84] on button "Publish 3 jobs" at bounding box center [1444, 84] width 77 height 18
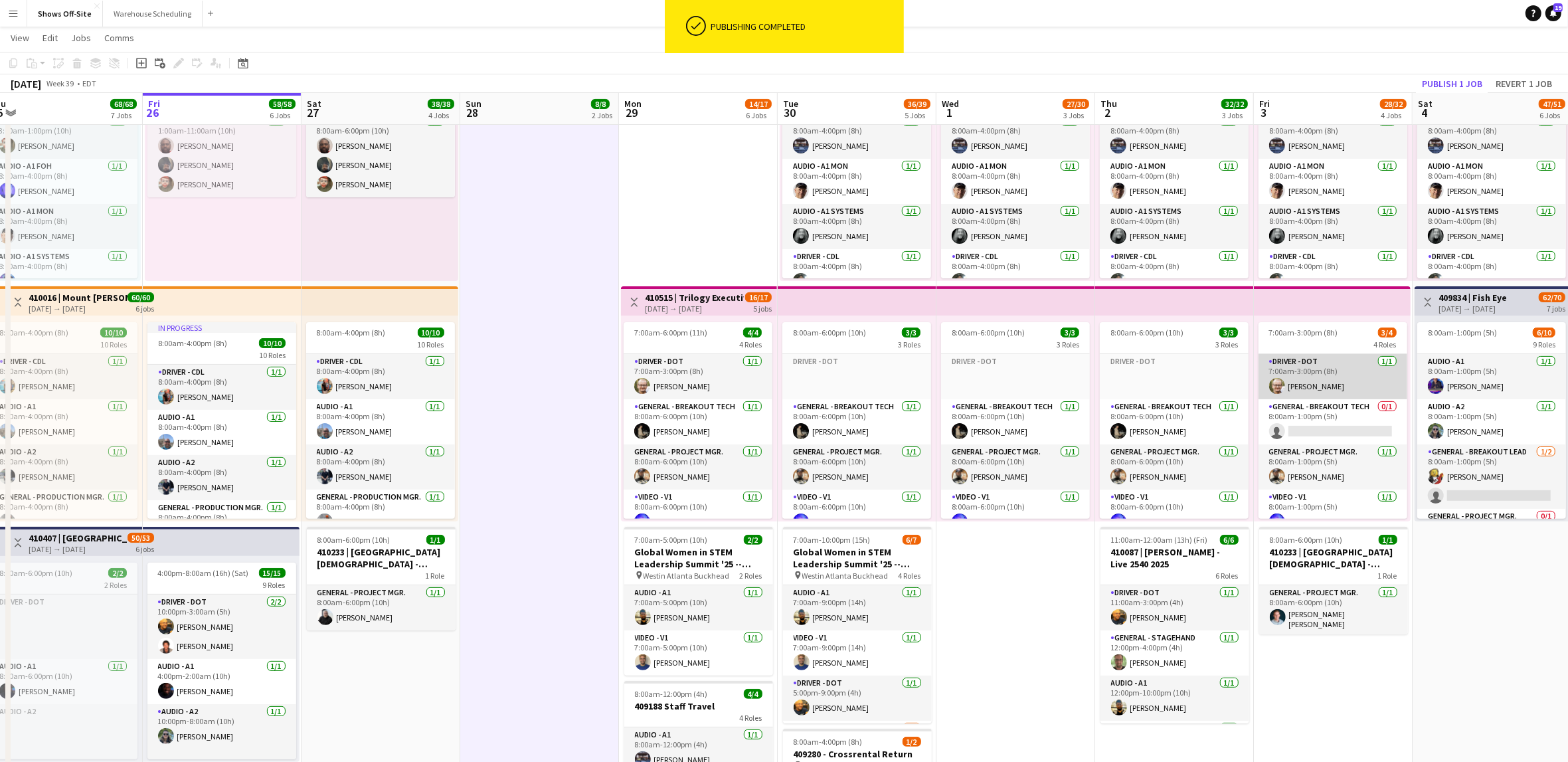
click at [1323, 385] on app-card-role "Driver - DOT [DATE] 7:00am-3:00pm (8h) [PERSON_NAME]" at bounding box center [1332, 377] width 149 height 45
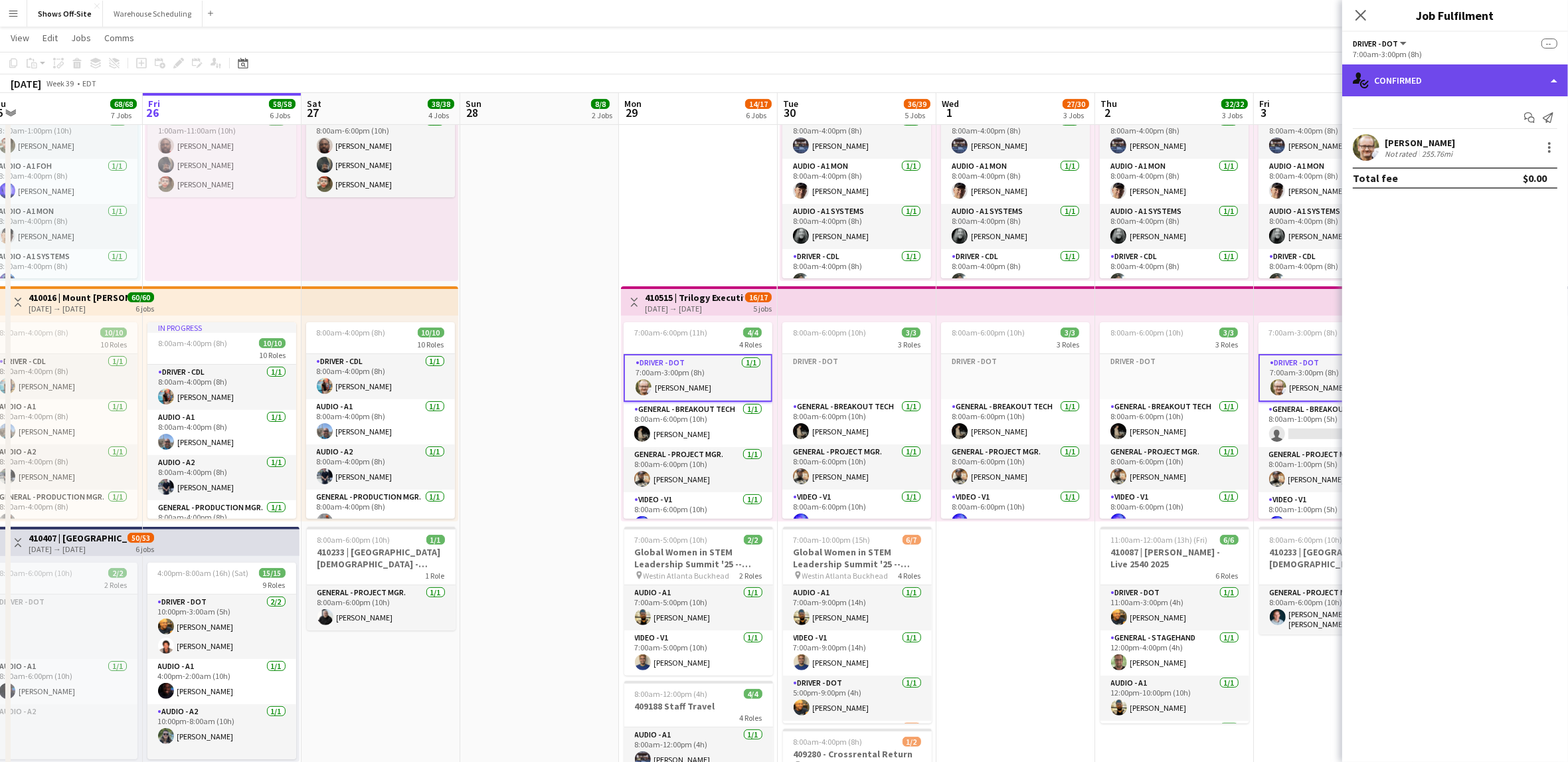
click at [1481, 85] on div "single-neutral-actions-check-2 Confirmed" at bounding box center [1455, 80] width 226 height 32
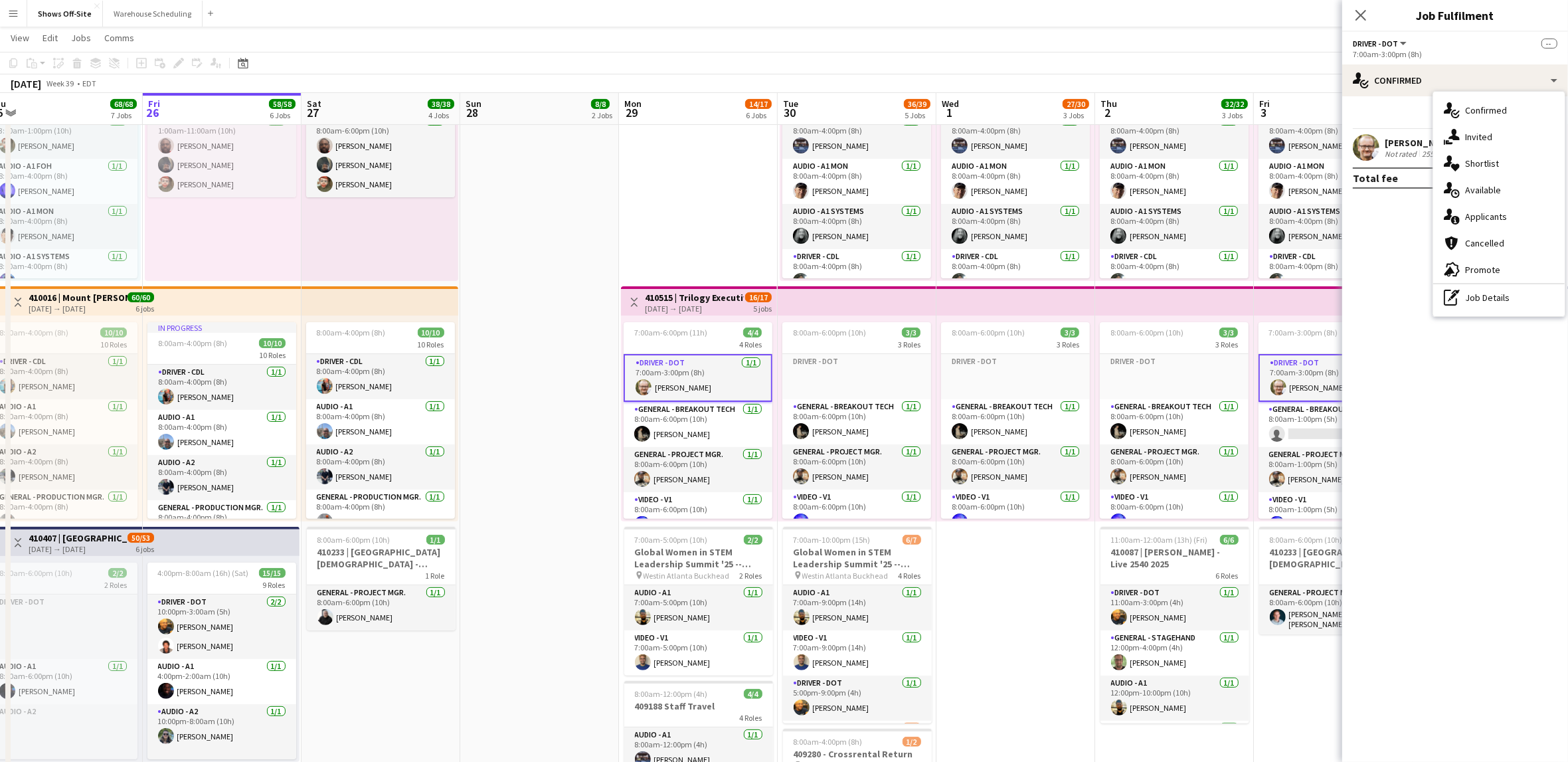
click at [535, 322] on app-date-cell "7:30am-7:00pm (11h30m) 7/7 Global Women in STEM Leadership Summit '25 -- 409423…" at bounding box center [539, 674] width 158 height 1747
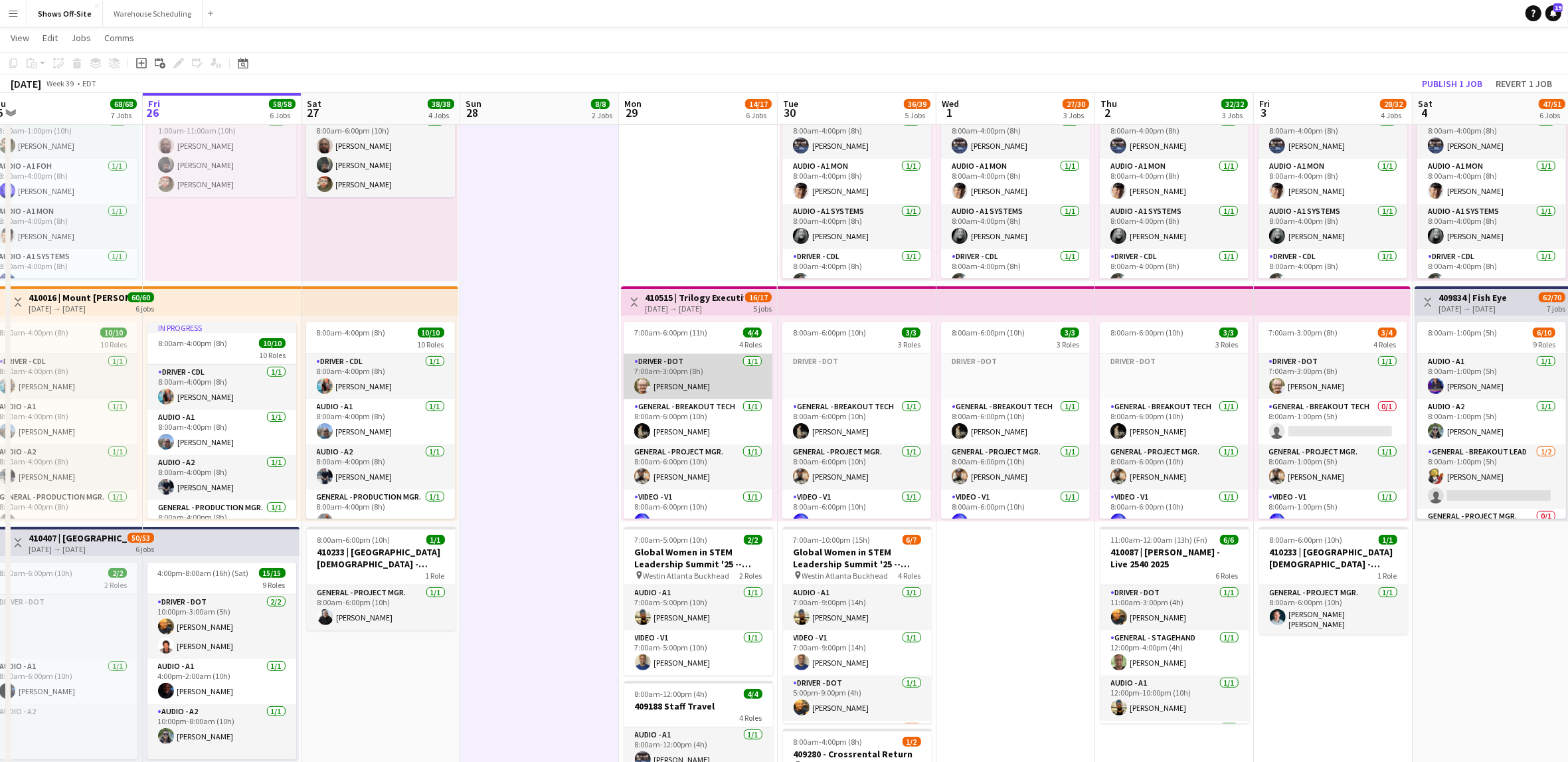
click at [690, 382] on app-card-role "Driver - DOT [DATE] 7:00am-3:00pm (8h) [PERSON_NAME]" at bounding box center [697, 377] width 149 height 45
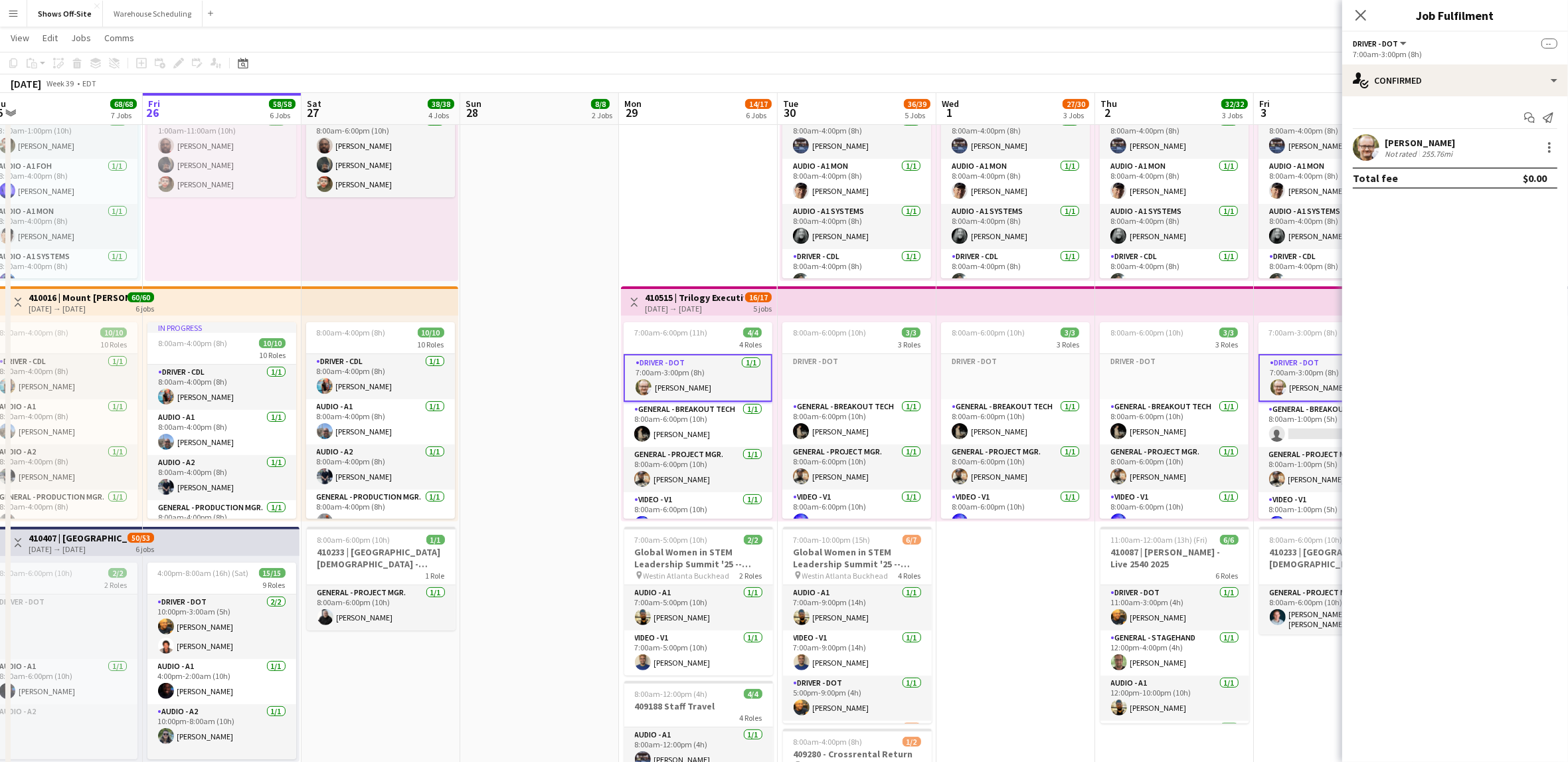
click at [1459, 149] on div "[PERSON_NAME] Not rated 255.76mi" at bounding box center [1455, 148] width 226 height 26
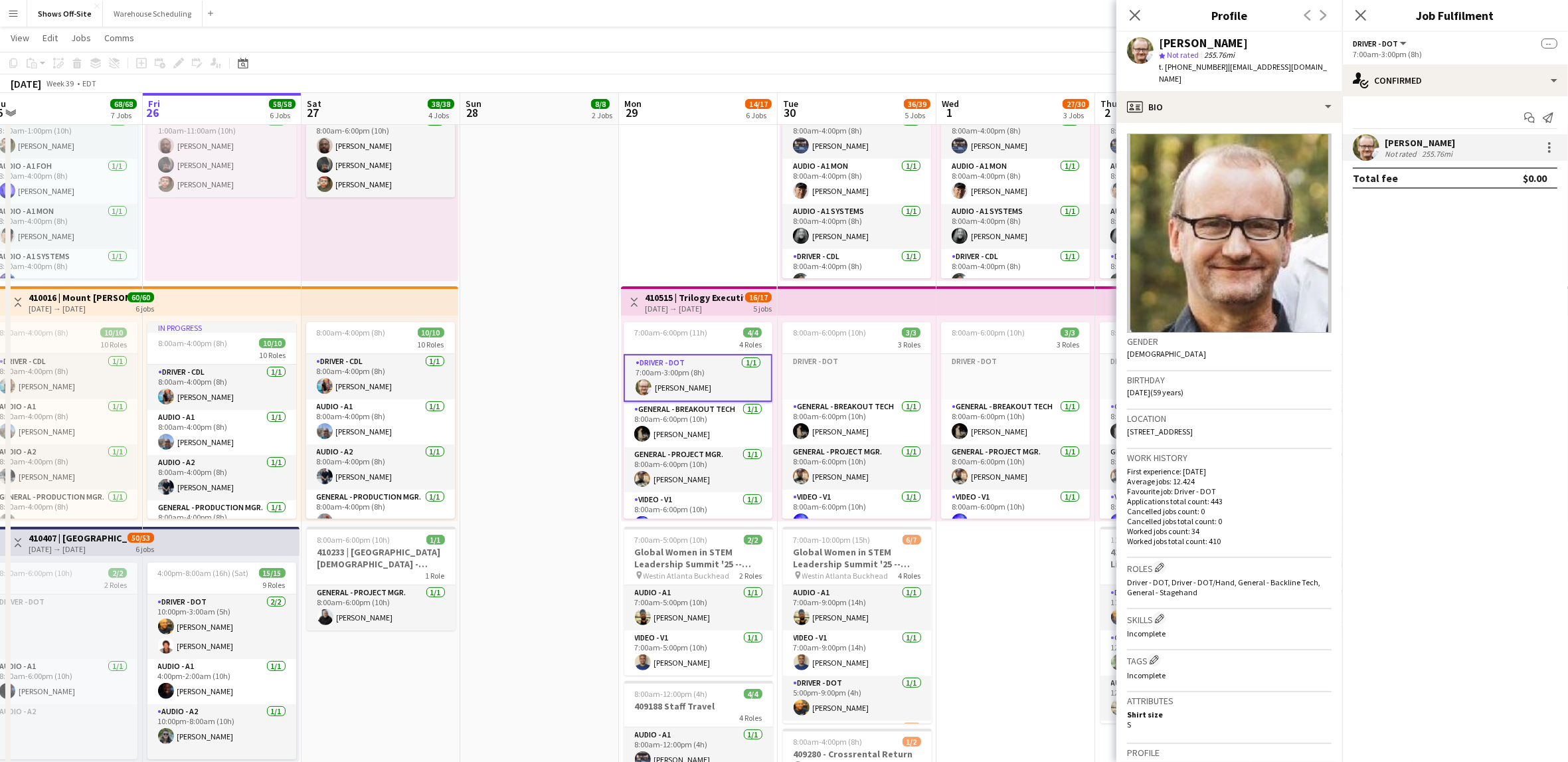
click at [1198, 69] on span "t. [PHONE_NUMBER]" at bounding box center [1193, 66] width 69 height 10
copy span "14044686994"
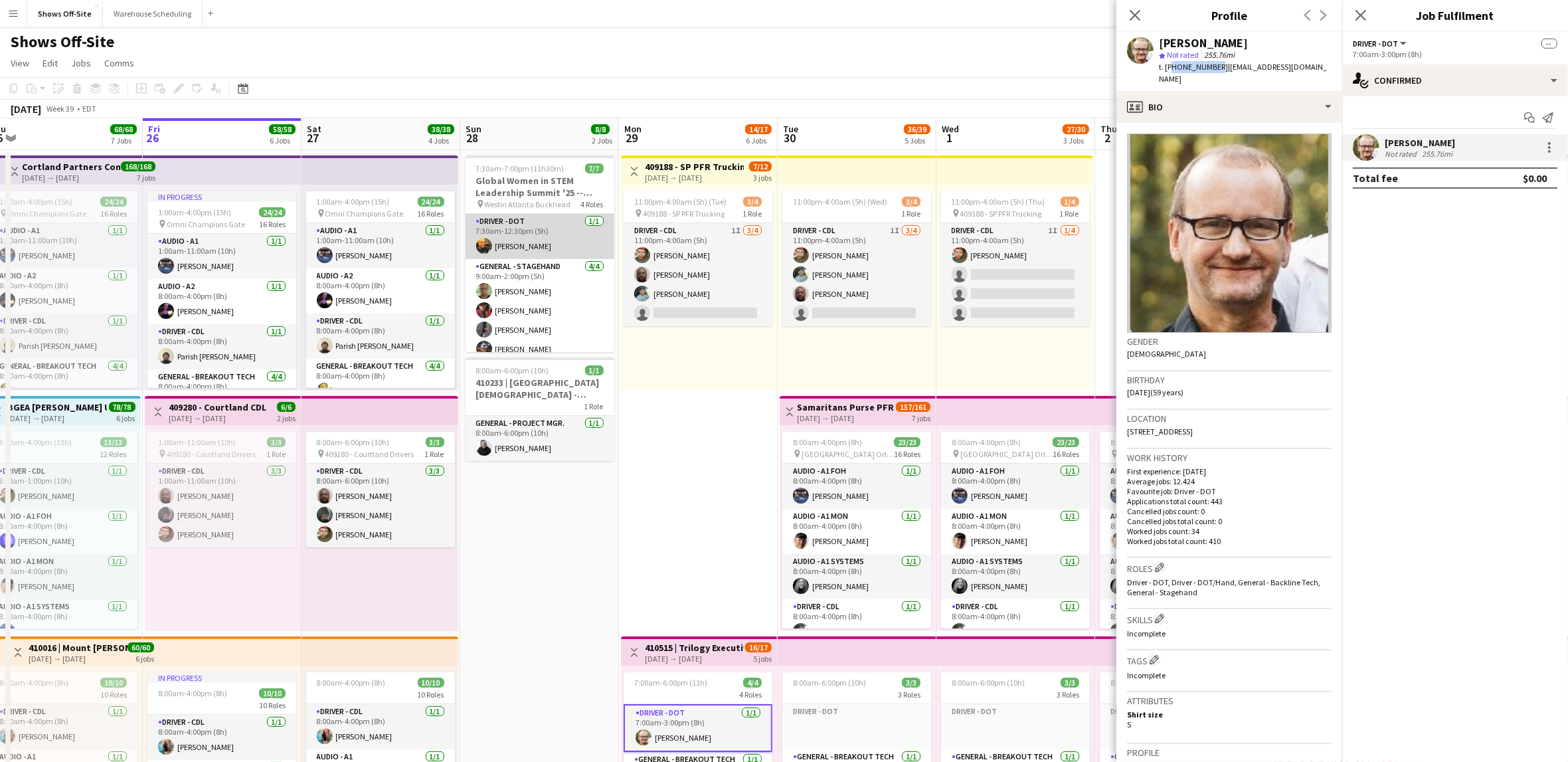
click at [545, 251] on app-card-role "Driver - DOT [DATE] 7:30am-12:30pm (5h) [PERSON_NAME]" at bounding box center [539, 236] width 149 height 45
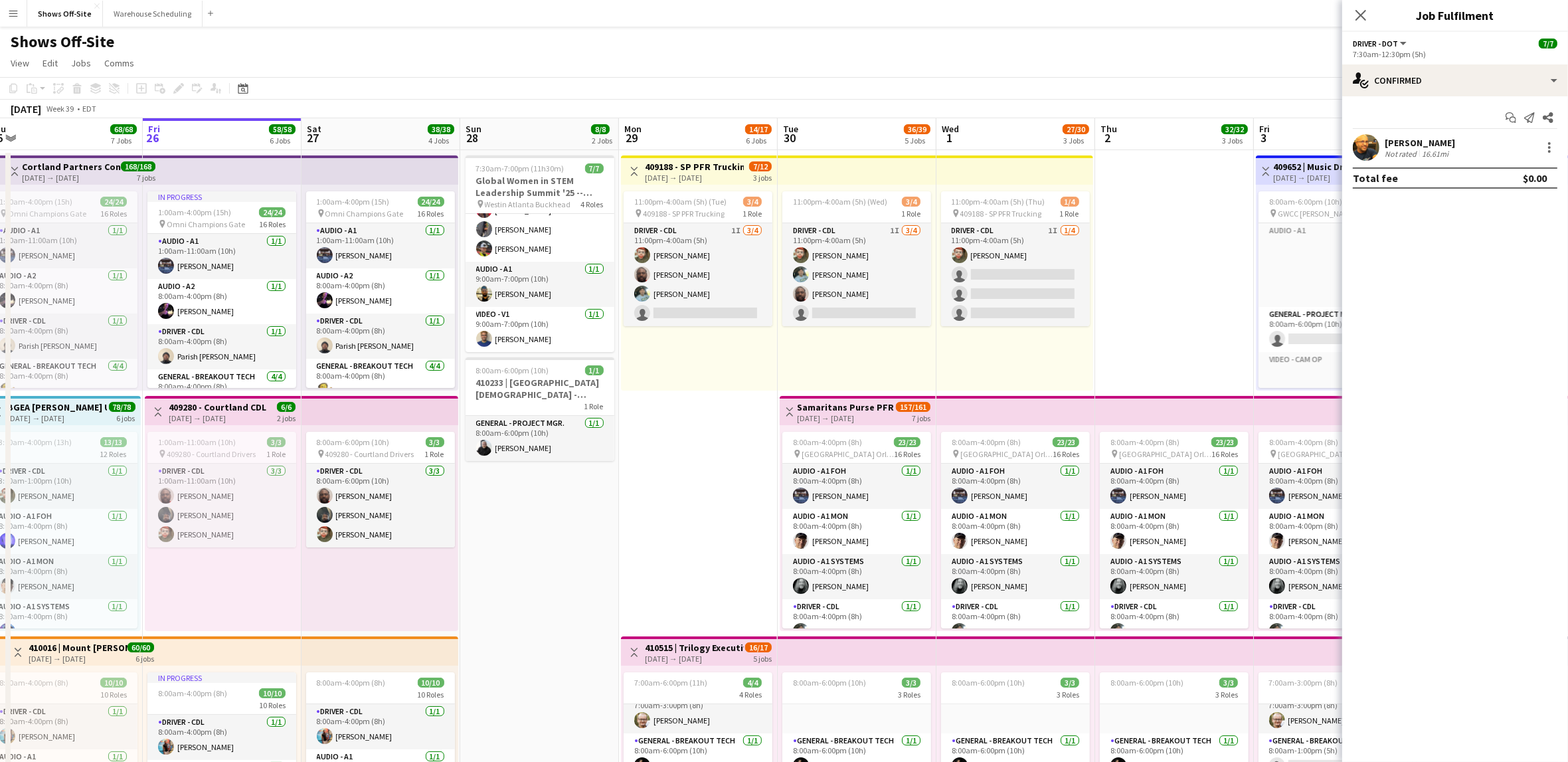
click at [1395, 158] on div "Not rated" at bounding box center [1402, 153] width 34 height 10
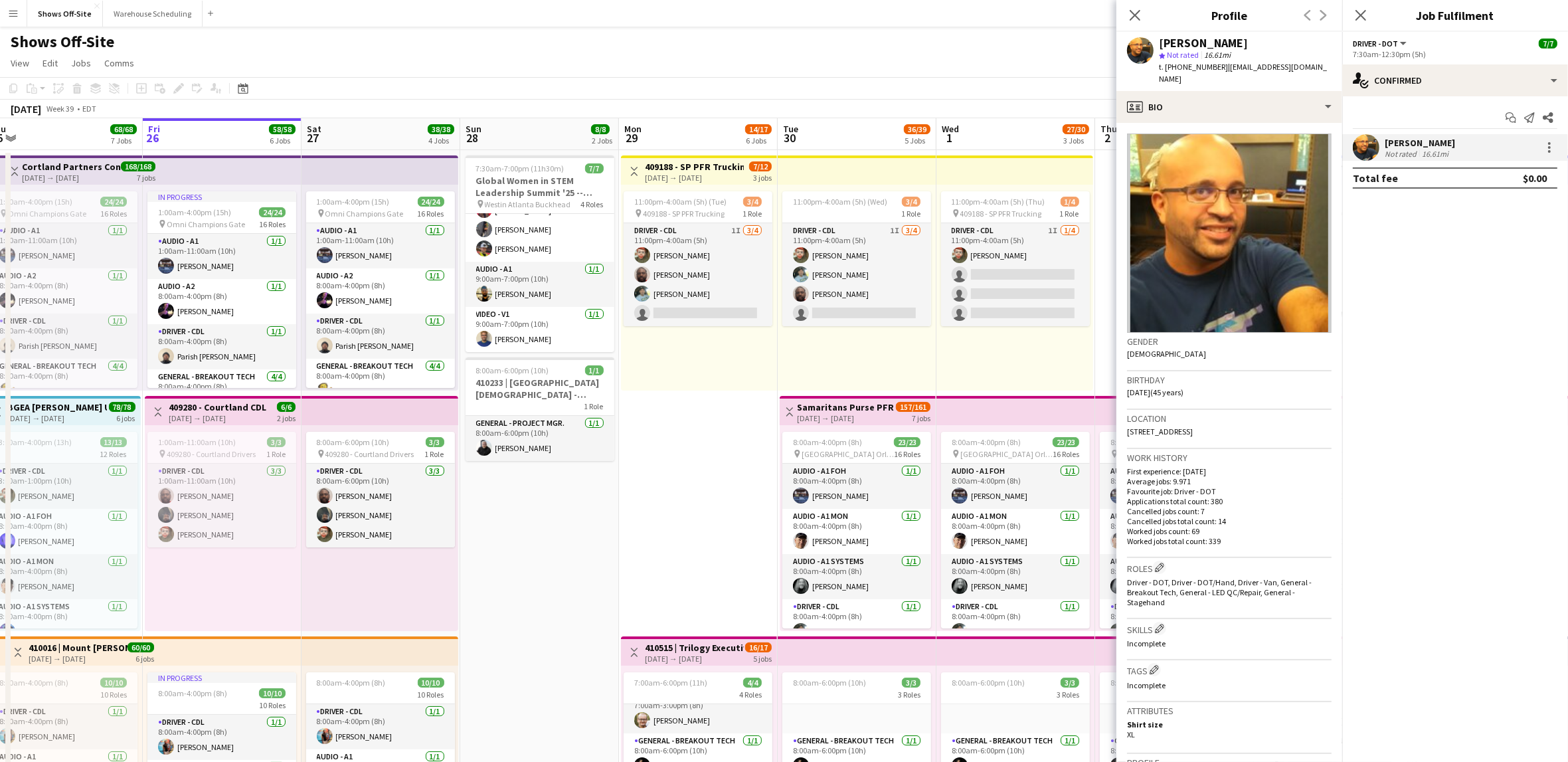
click at [1192, 70] on span "t. [PHONE_NUMBER]" at bounding box center [1193, 66] width 69 height 10
copy span "17709053263"
click at [541, 333] on app-card-role "Video - V1 [DATE] 9:00am-7:00pm (10h) [PERSON_NAME]" at bounding box center [539, 329] width 149 height 45
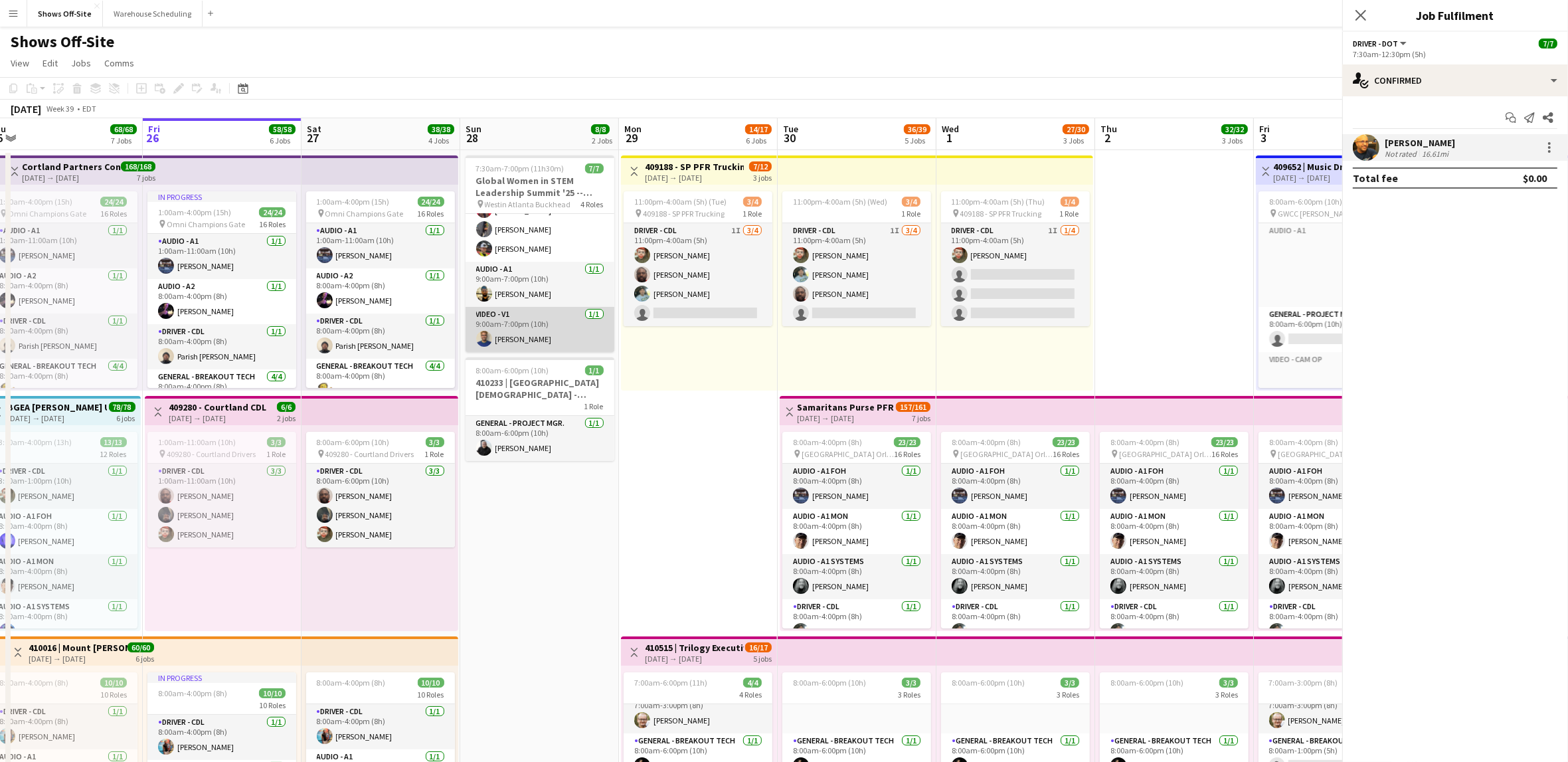
scroll to position [101, 0]
click at [544, 337] on app-card-role "Video - V1 [DATE] 9:00am-7:00pm (10h) [PERSON_NAME]" at bounding box center [539, 330] width 149 height 48
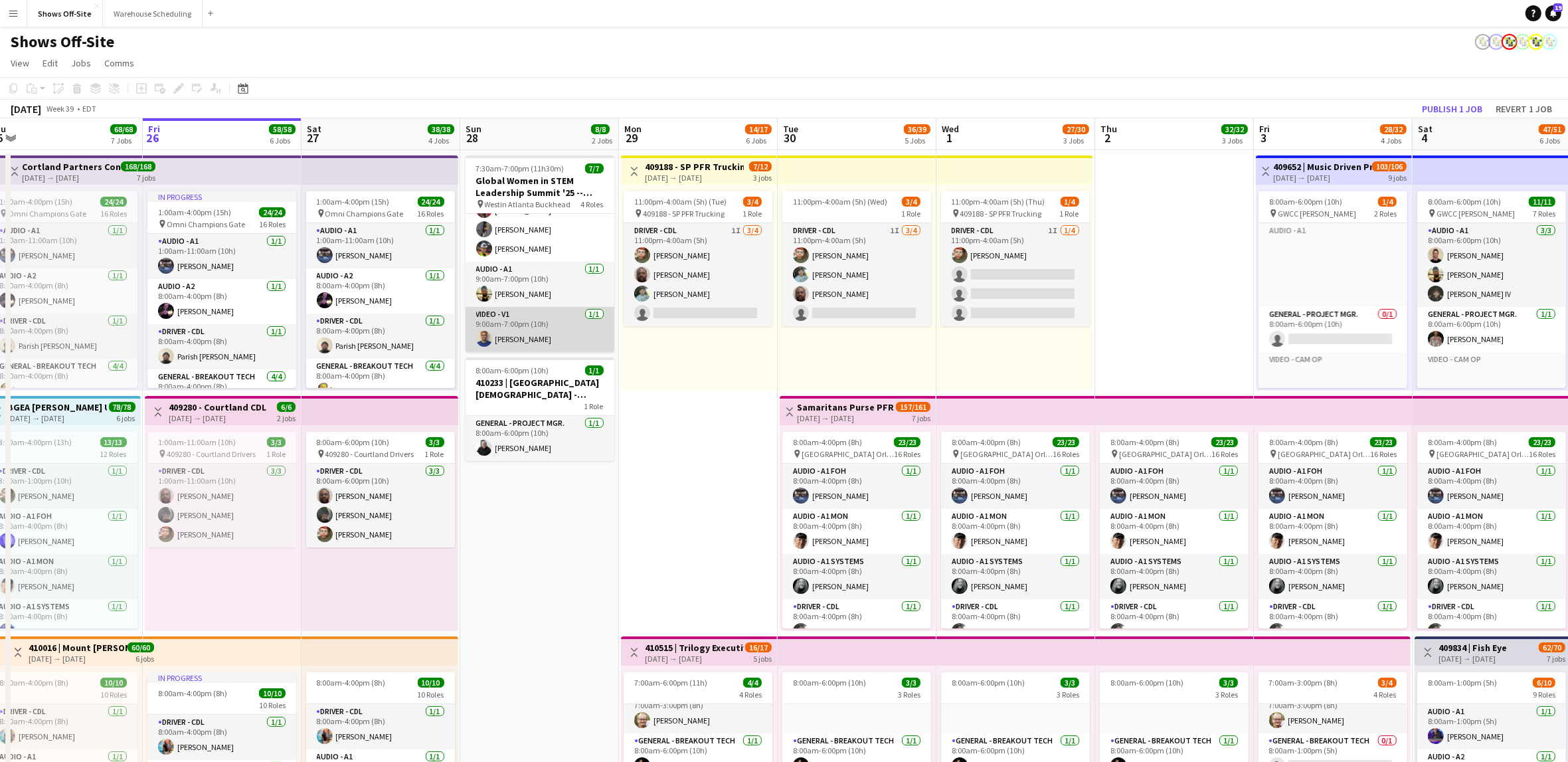
click at [543, 333] on app-card-role "Video - V1 [DATE] 9:00am-7:00pm (10h) [PERSON_NAME]" at bounding box center [539, 329] width 149 height 45
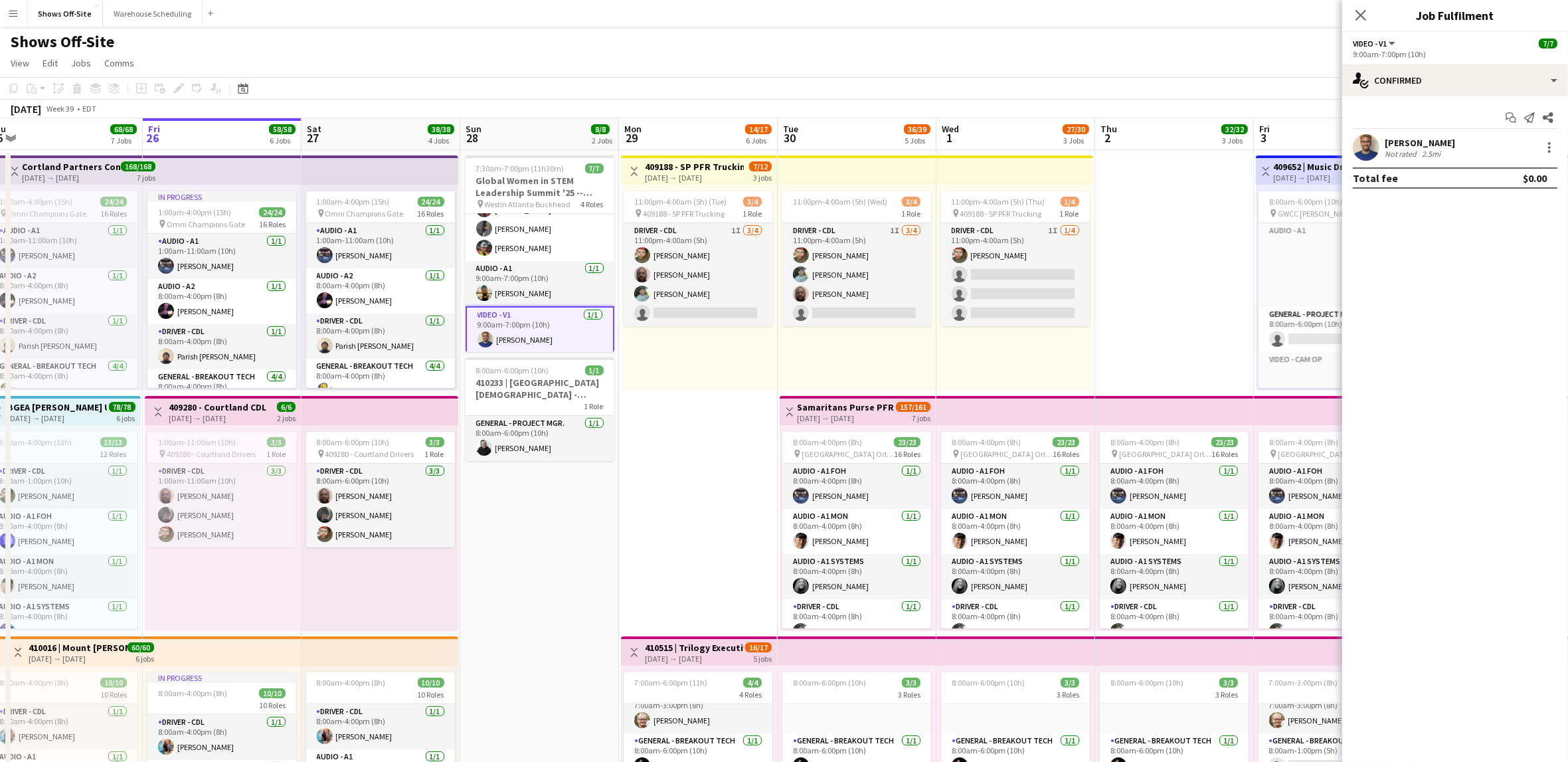
click at [1418, 137] on div "[PERSON_NAME]" at bounding box center [1420, 143] width 70 height 12
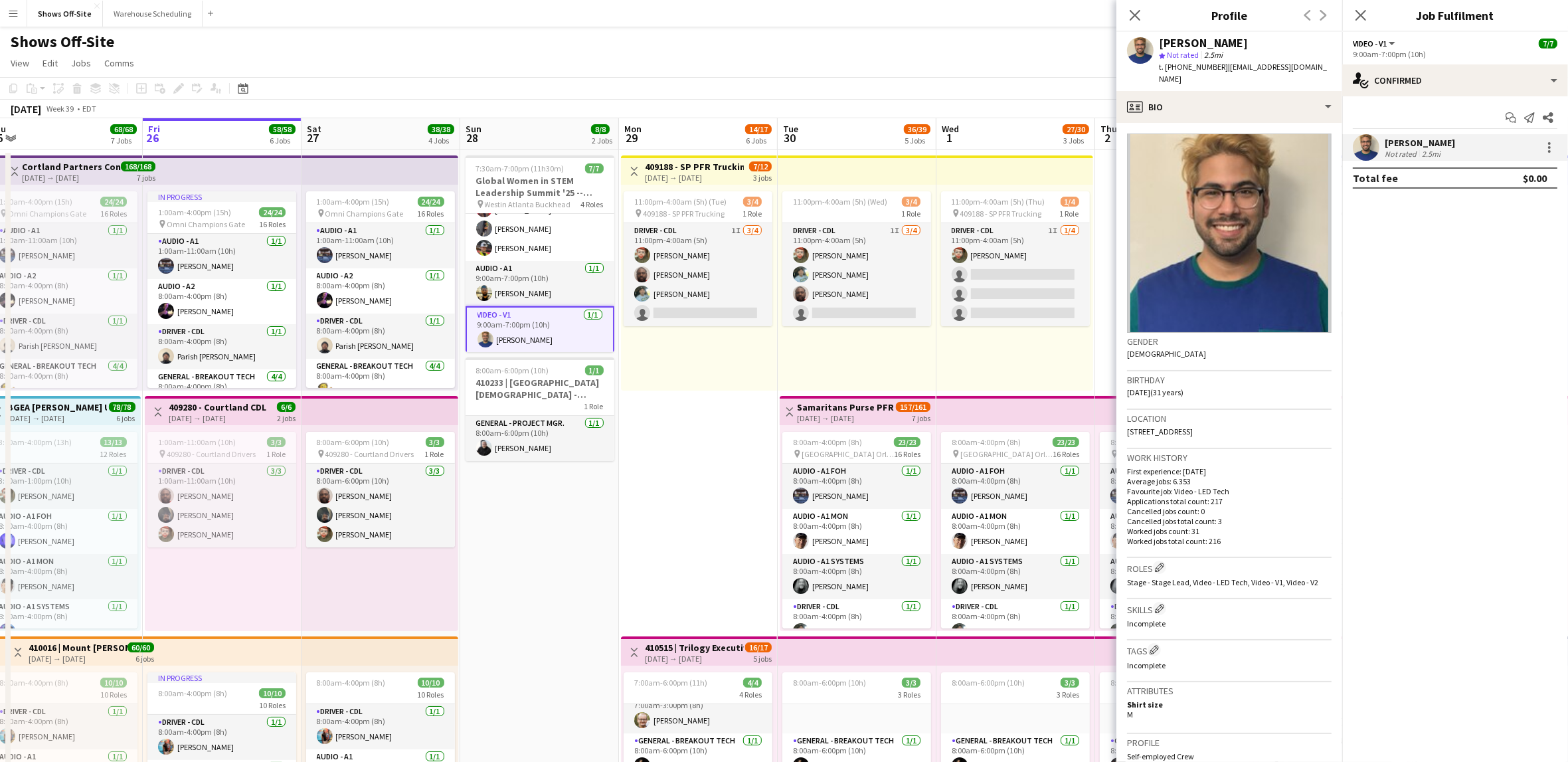
click at [1200, 69] on span "t. [PHONE_NUMBER]" at bounding box center [1193, 66] width 69 height 10
copy span "14239030788"
click at [1301, 67] on div "[PERSON_NAME] star Not rated 2.5mi t. [PHONE_NUMBER] | [EMAIL_ADDRESS][DOMAIN_N…" at bounding box center [1229, 61] width 226 height 59
drag, startPoint x: 1301, startPoint y: 67, endPoint x: 1216, endPoint y: 64, distance: 85.1
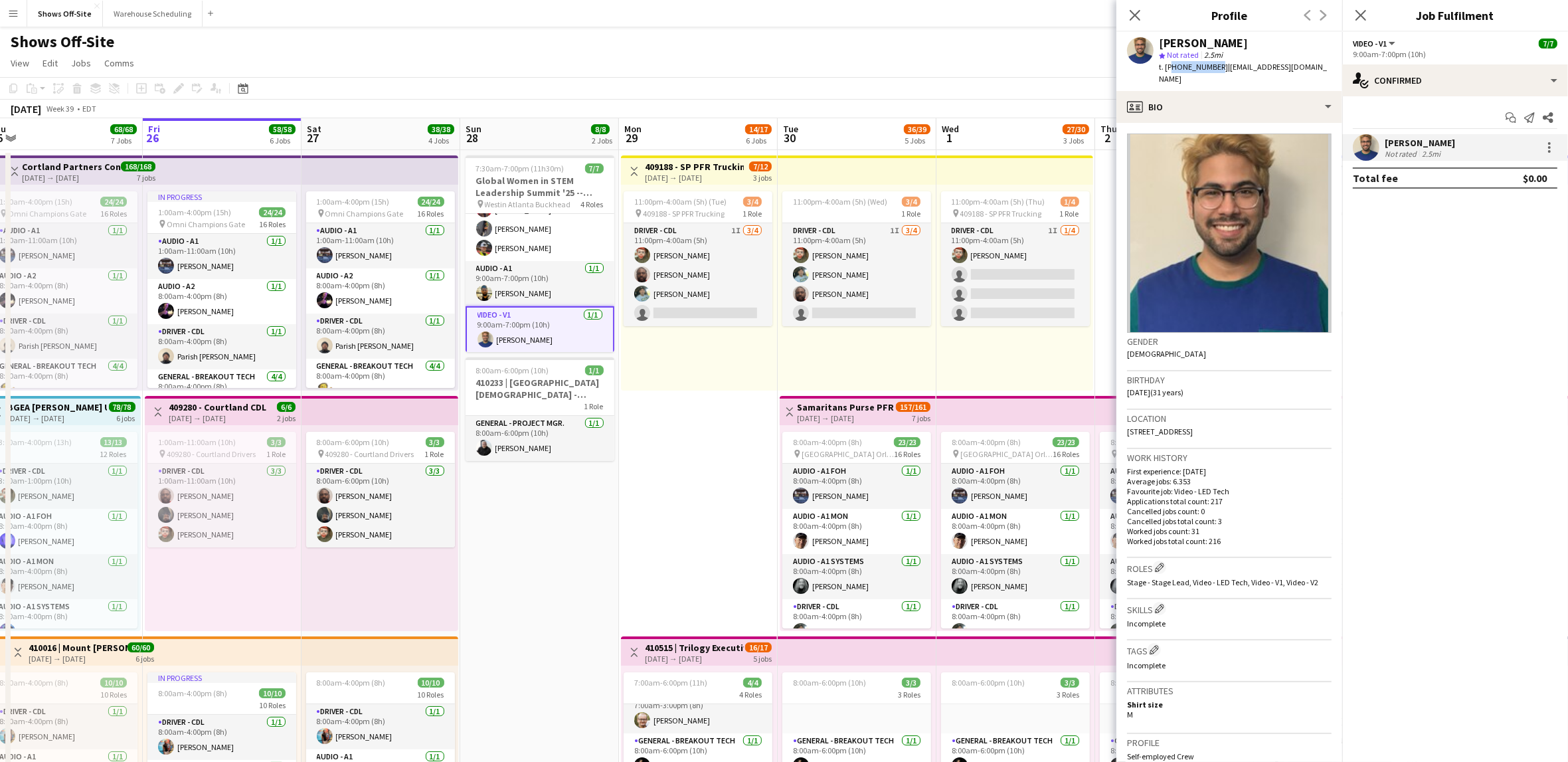
click at [1216, 64] on div "[PERSON_NAME] star Not rated 2.5mi t. [PHONE_NUMBER] | [EMAIL_ADDRESS][DOMAIN_N…" at bounding box center [1229, 61] width 226 height 59
copy app-crew-profile "[EMAIL_ADDRESS][DOMAIN_NAME] profile"
click at [1041, 74] on app-page-menu "View Day view expanded Day view collapsed Month view Date picker Jump to [DATE]…" at bounding box center [784, 64] width 1568 height 26
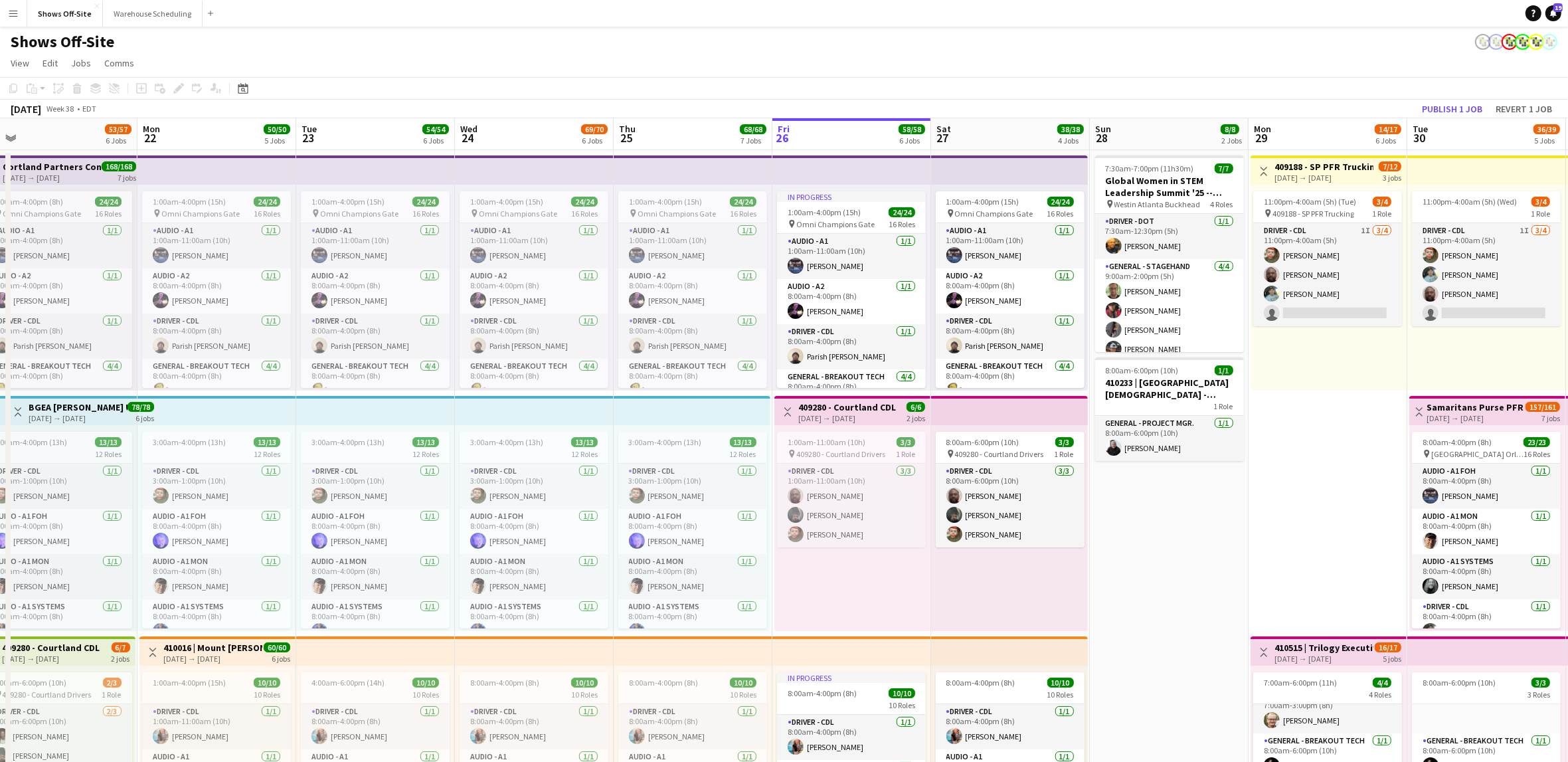
scroll to position [0, 376]
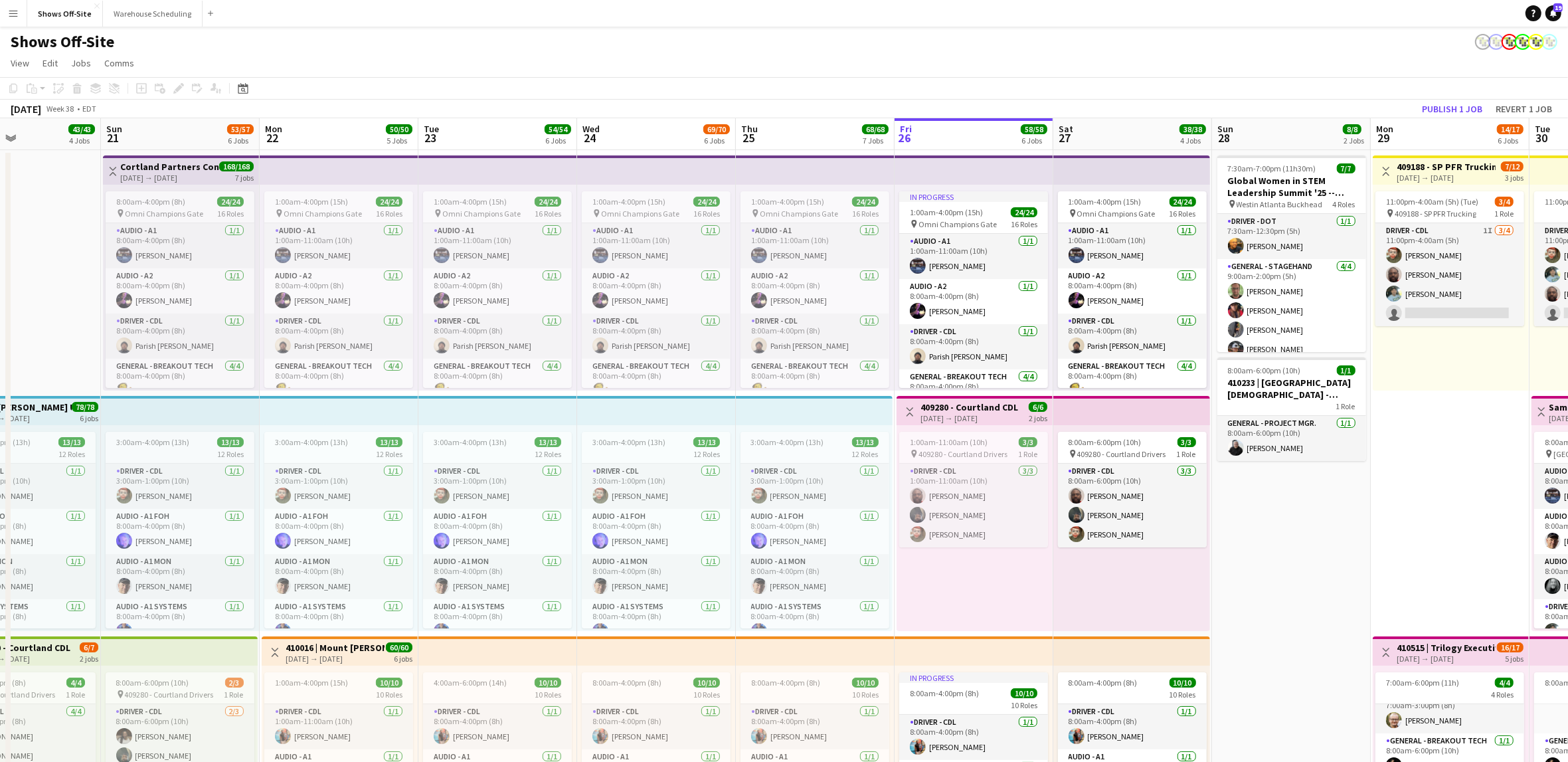
drag, startPoint x: 594, startPoint y: 533, endPoint x: 1321, endPoint y: 520, distance: 727.1
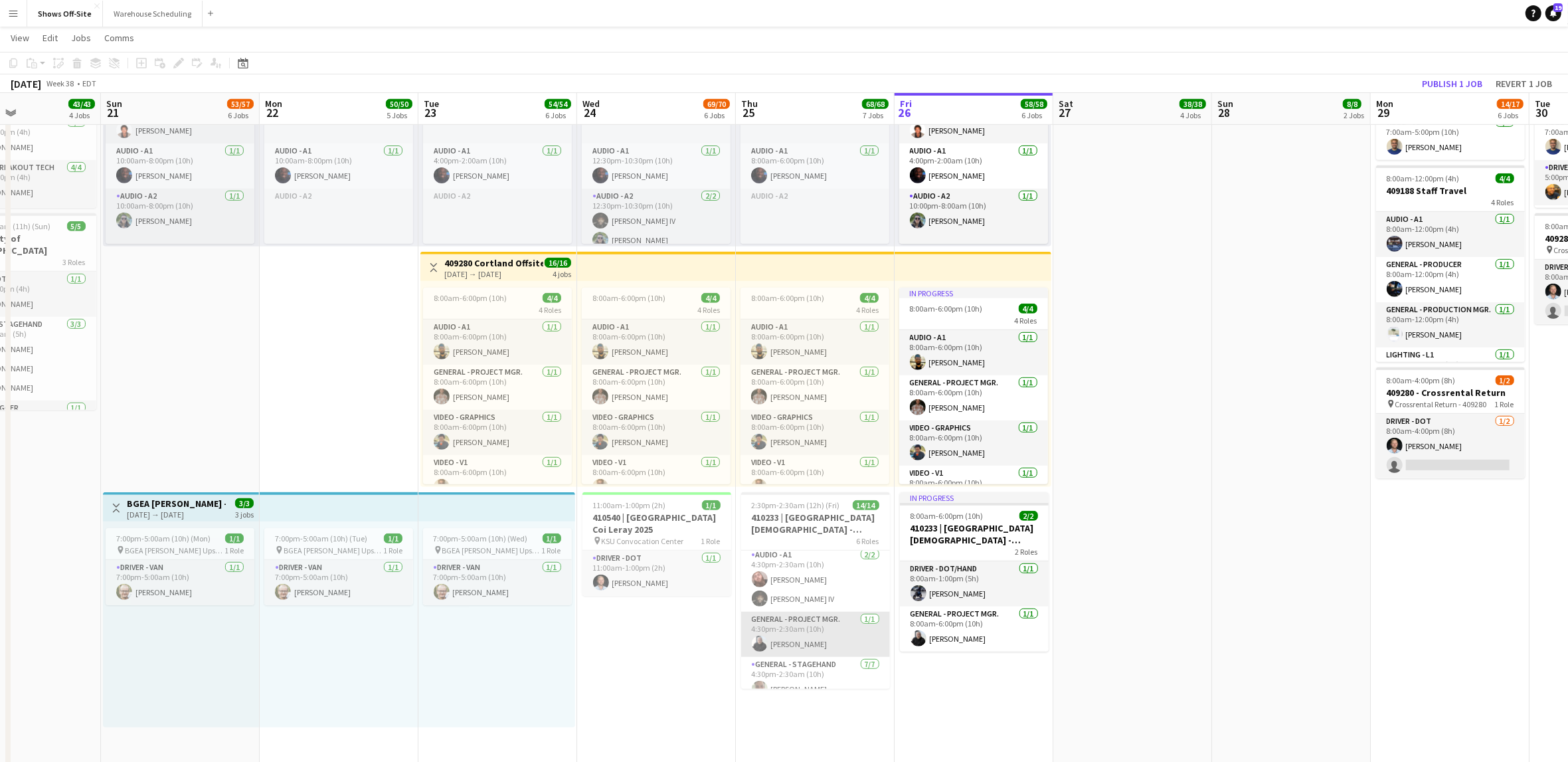
scroll to position [99, 0]
click at [823, 615] on app-card-role "General - Project Mgr. [DATE] 4:30pm-2:30am (10h) [PERSON_NAME]" at bounding box center [815, 604] width 149 height 45
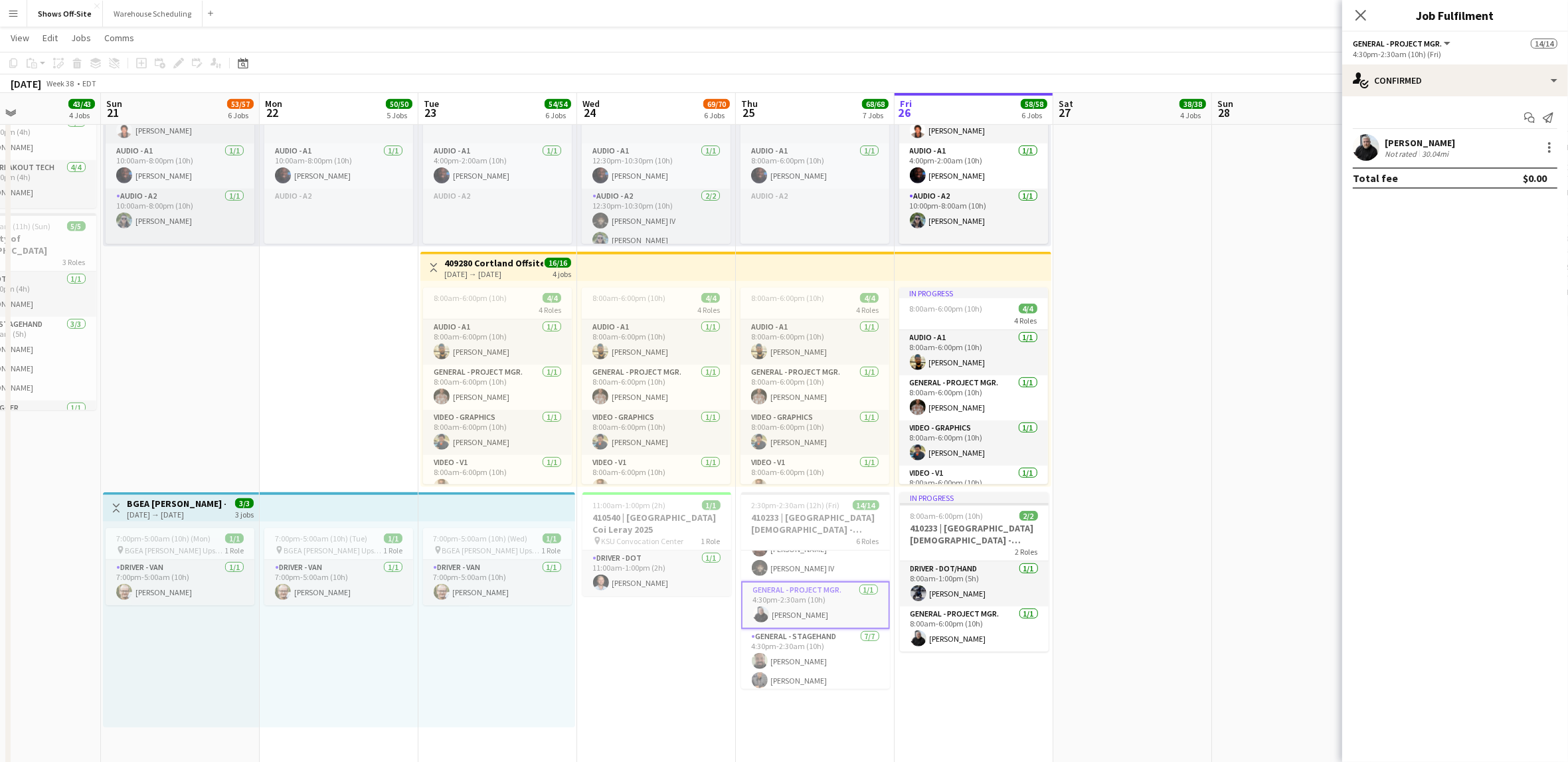
click at [1420, 143] on div "[PERSON_NAME]" at bounding box center [1420, 143] width 70 height 12
